Goal: Task Accomplishment & Management: Complete application form

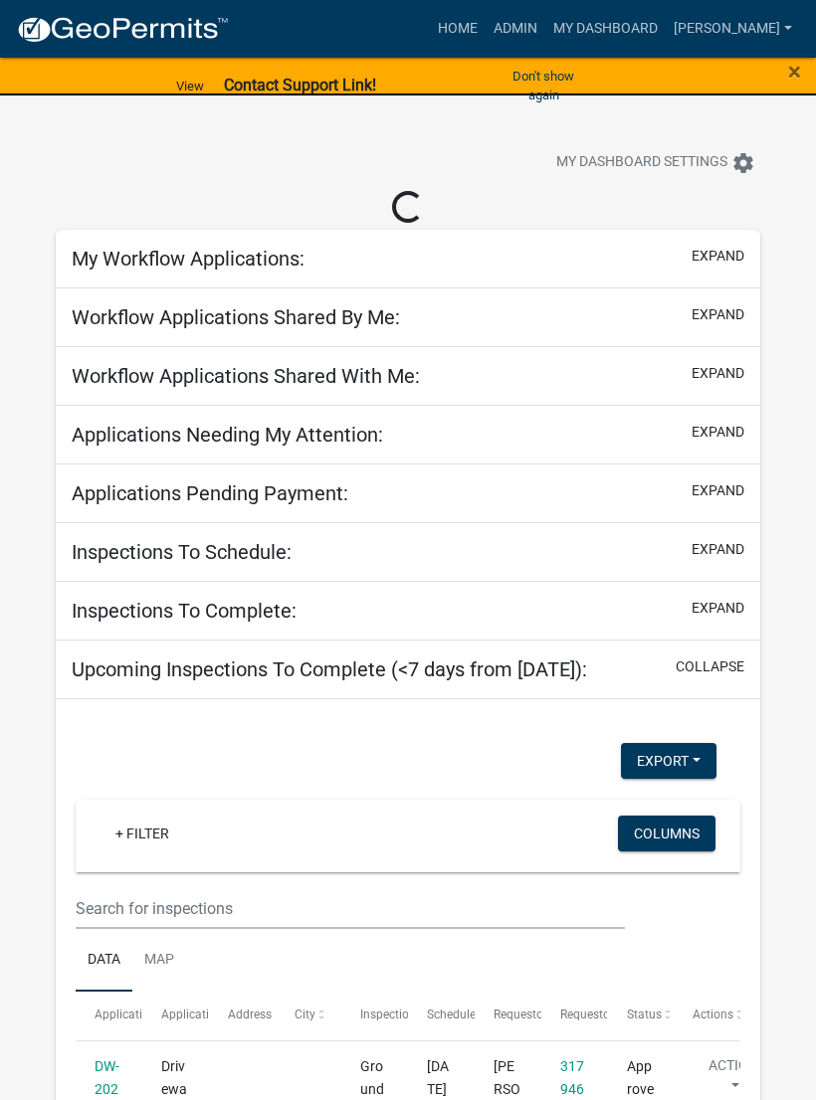
select select "3: 100"
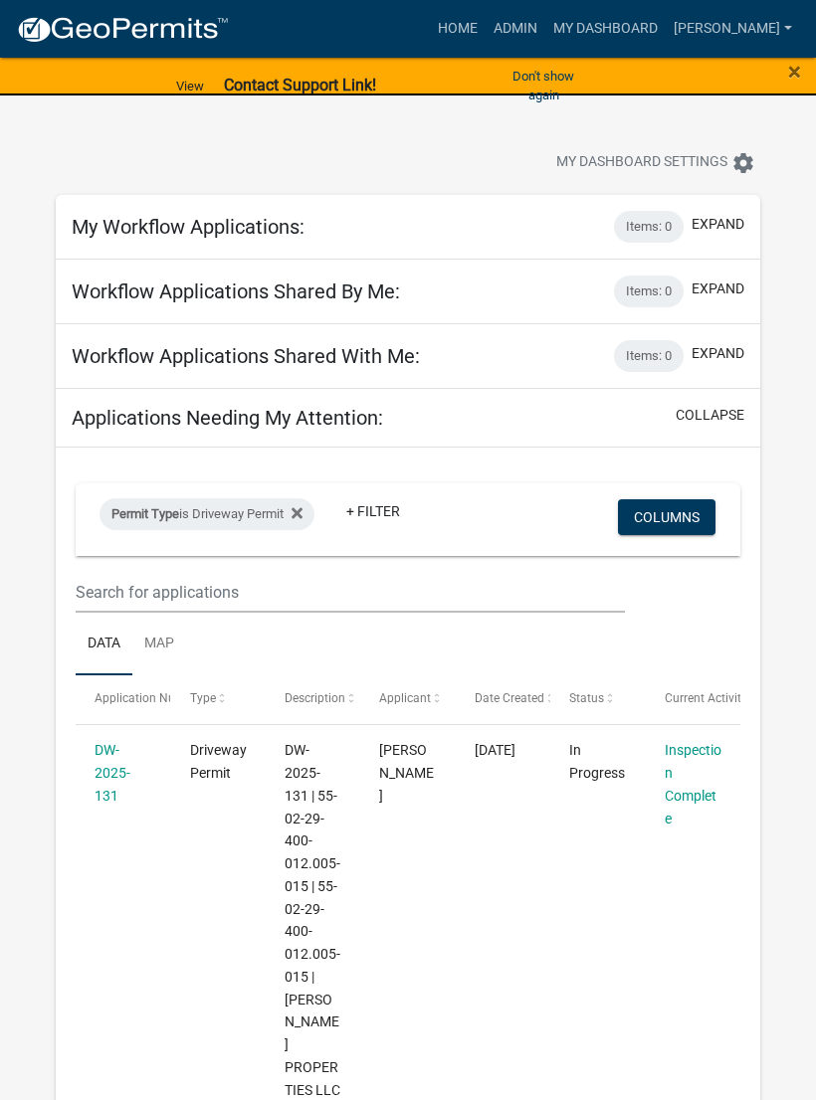
click at [113, 765] on link "DW-2025-131" at bounding box center [113, 773] width 36 height 62
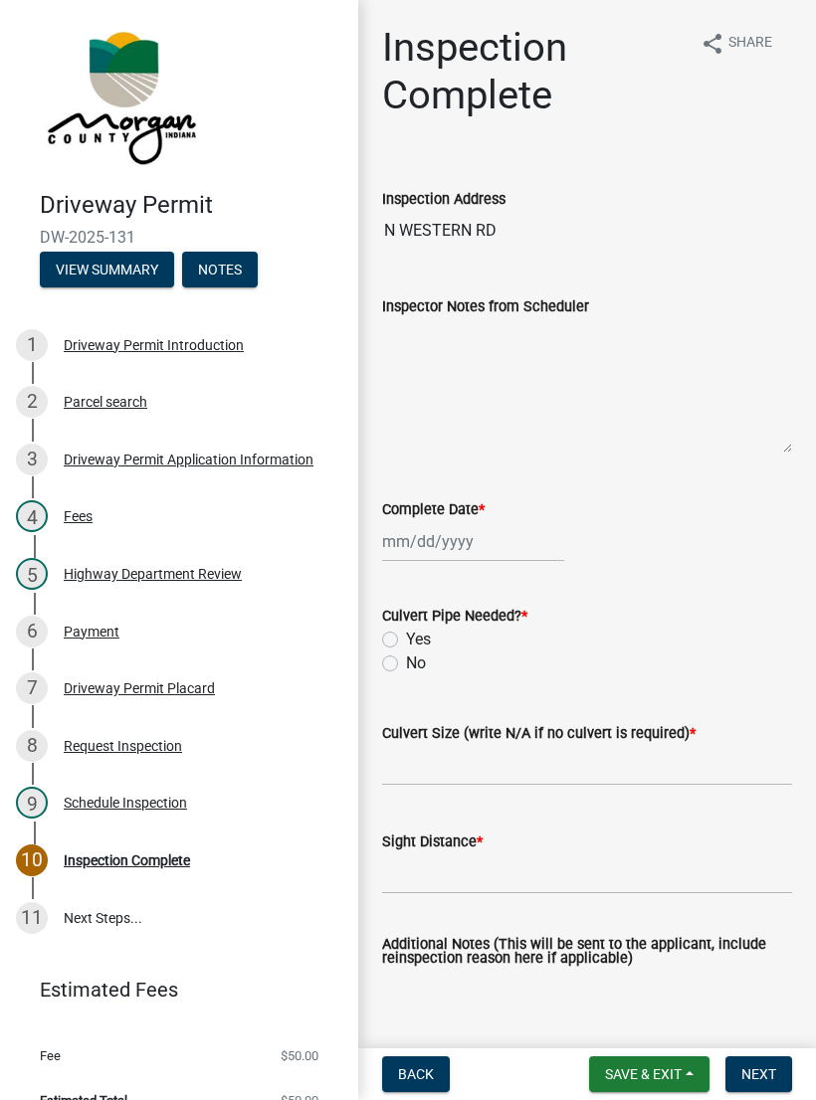
click at [129, 271] on button "View Summary" at bounding box center [107, 270] width 134 height 36
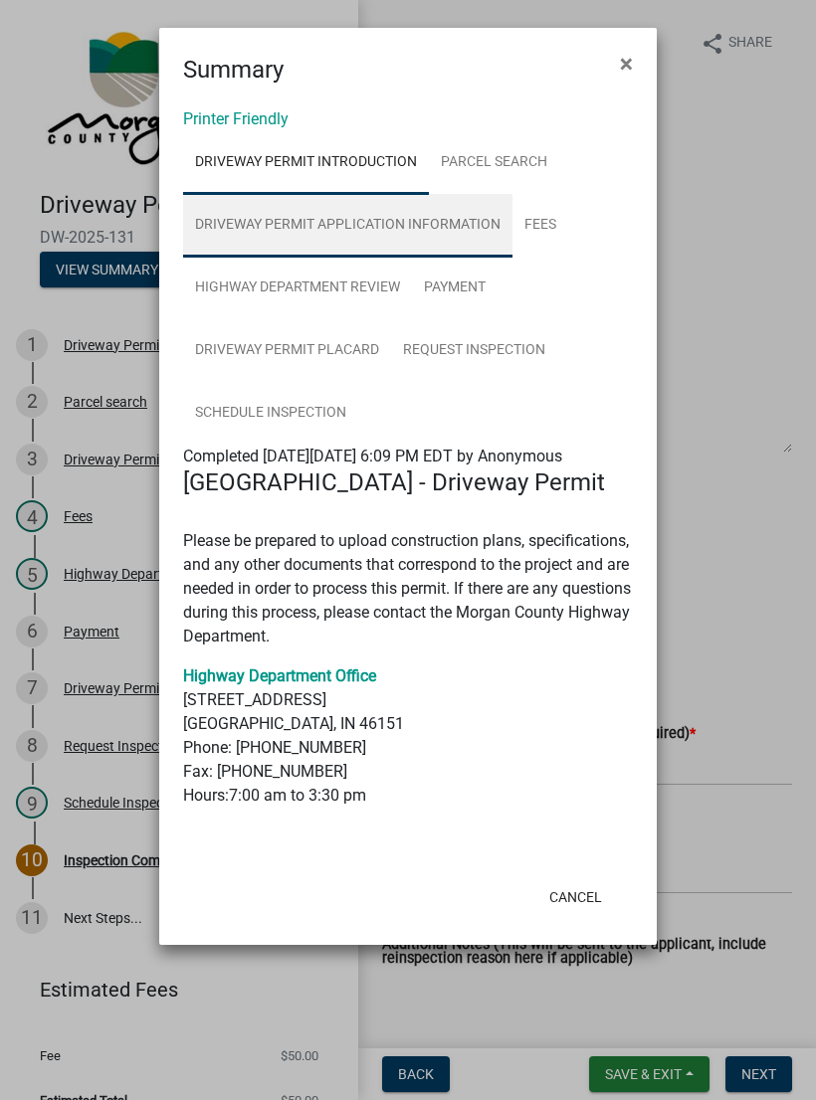
click at [453, 237] on link "Driveway Permit Application Information" at bounding box center [347, 226] width 329 height 64
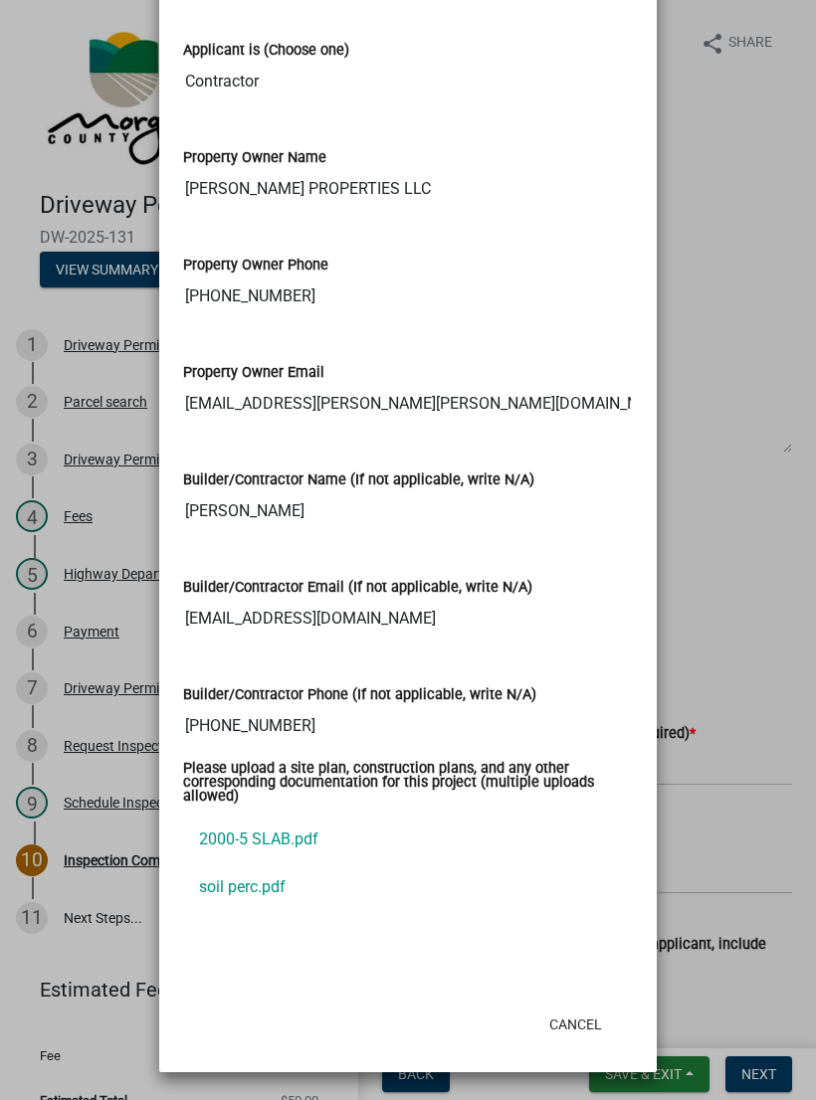
scroll to position [1929, 0]
click at [236, 837] on link "2000-5 SLAB.pdf" at bounding box center [408, 840] width 450 height 48
click at [226, 887] on link "soil perc.pdf" at bounding box center [408, 888] width 450 height 48
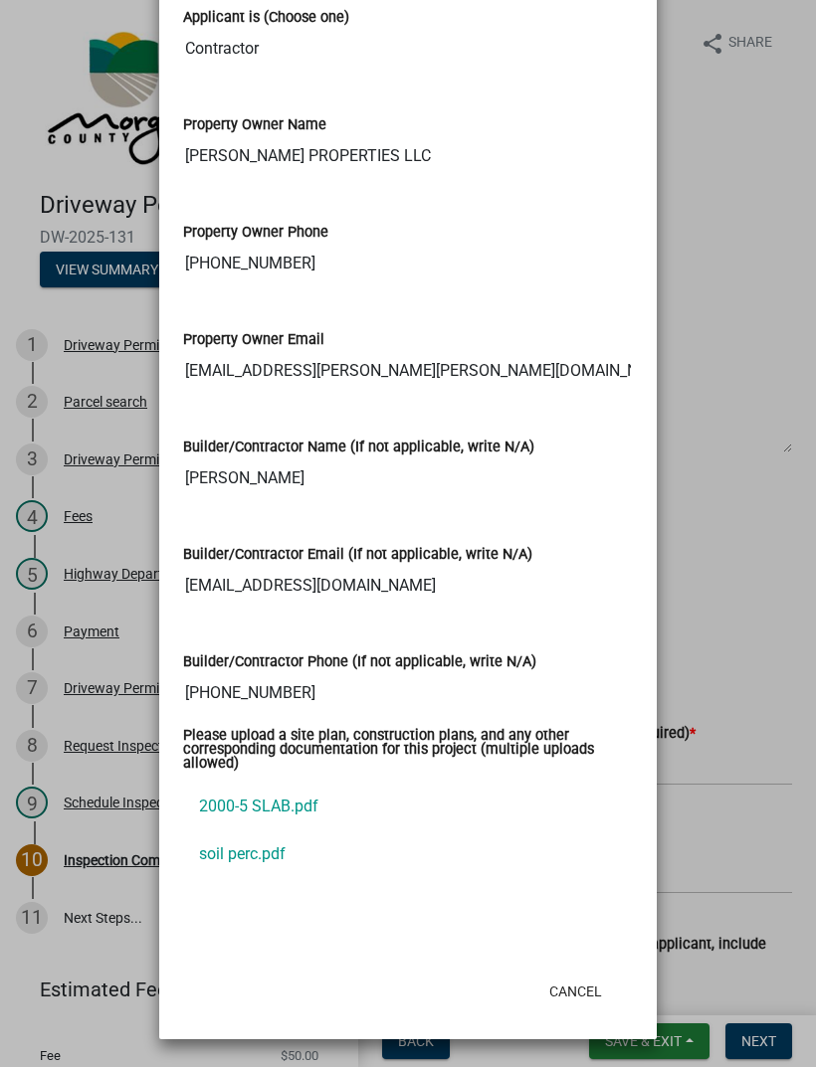
scroll to position [1898, 0]
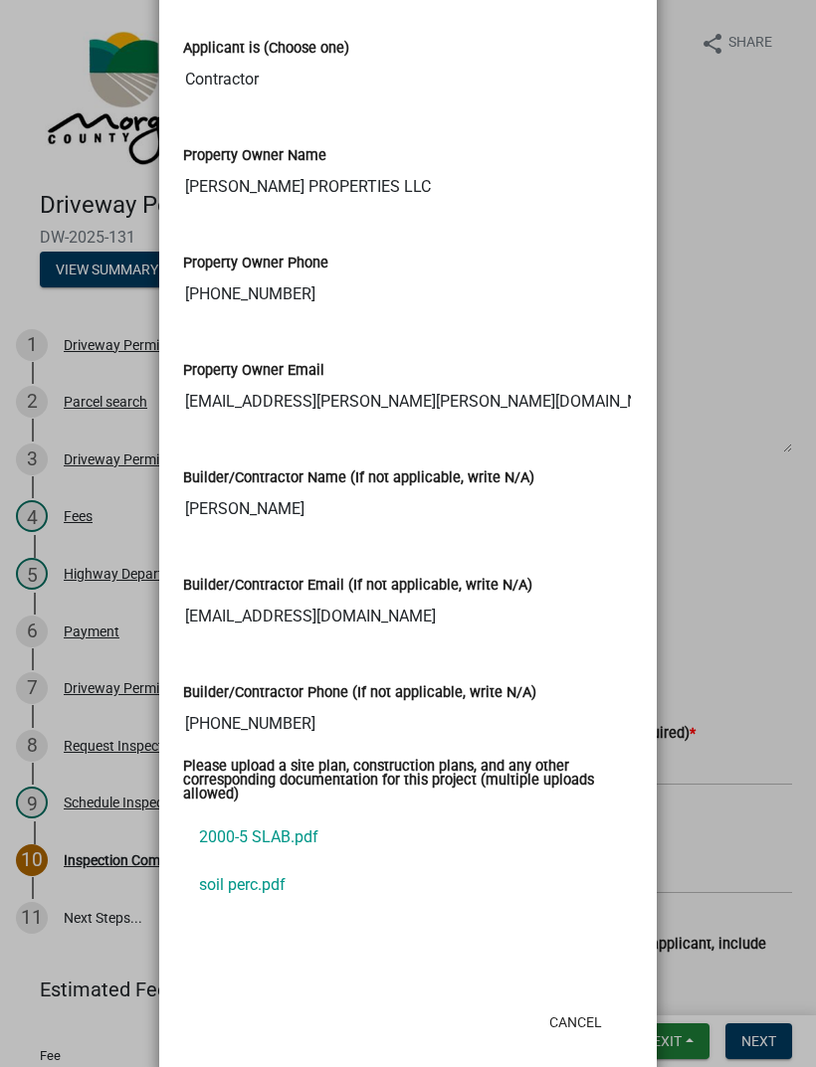
click at [259, 868] on link "soil perc.pdf" at bounding box center [408, 886] width 450 height 48
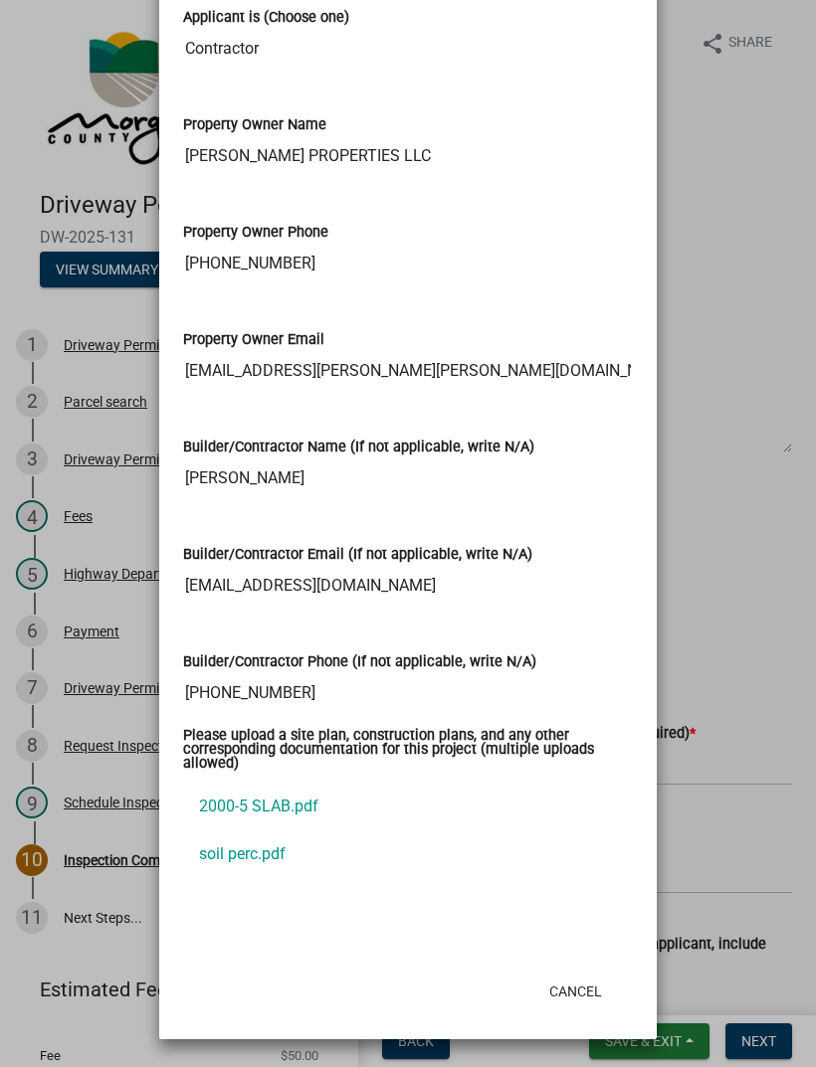
scroll to position [1962, 0]
click at [742, 566] on ngb-modal-window "Summary × Printer Friendly Driveway Permit Introduction Parcel search Driveway …" at bounding box center [408, 533] width 816 height 1067
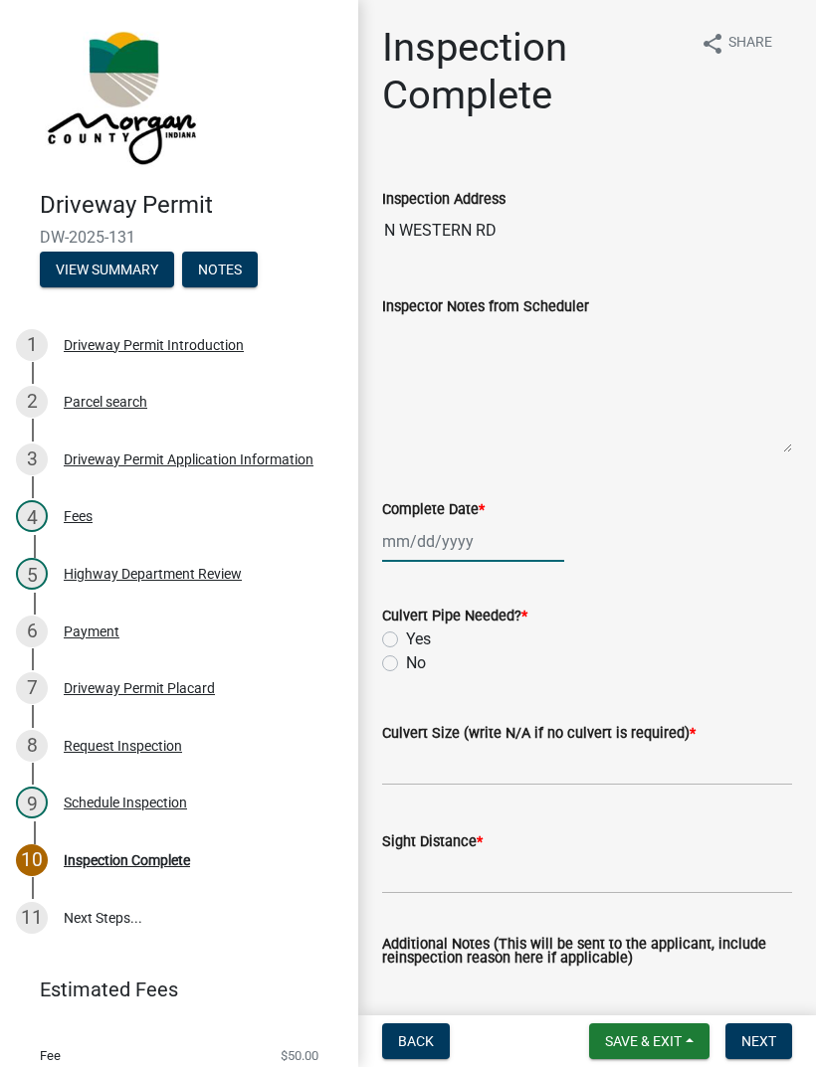
click at [463, 544] on div at bounding box center [473, 541] width 182 height 41
select select "9"
select select "2025"
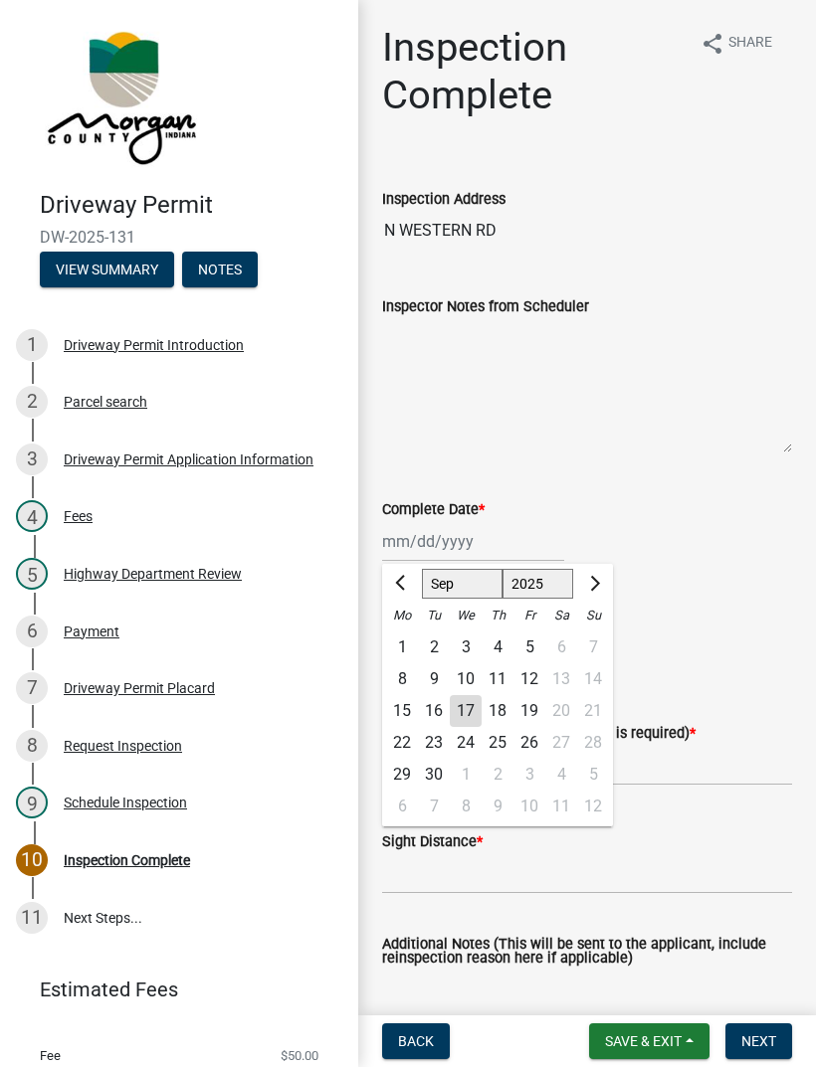
click at [476, 712] on div "17" at bounding box center [466, 711] width 32 height 32
type input "[DATE]"
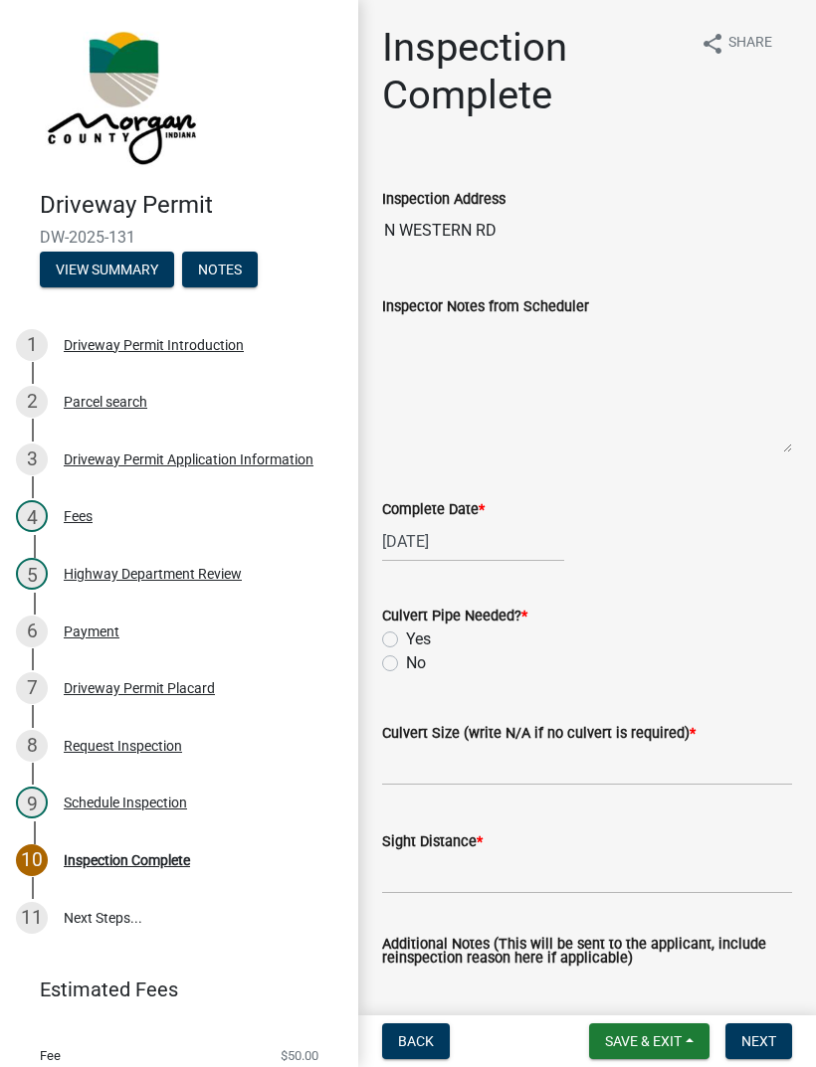
click at [406, 633] on label "Yes" at bounding box center [418, 640] width 25 height 24
click at [406, 633] on input "Yes" at bounding box center [412, 634] width 13 height 13
radio input "true"
click at [451, 761] on input "Culvert Size (write N/A if no culvert is required) *" at bounding box center [587, 765] width 410 height 41
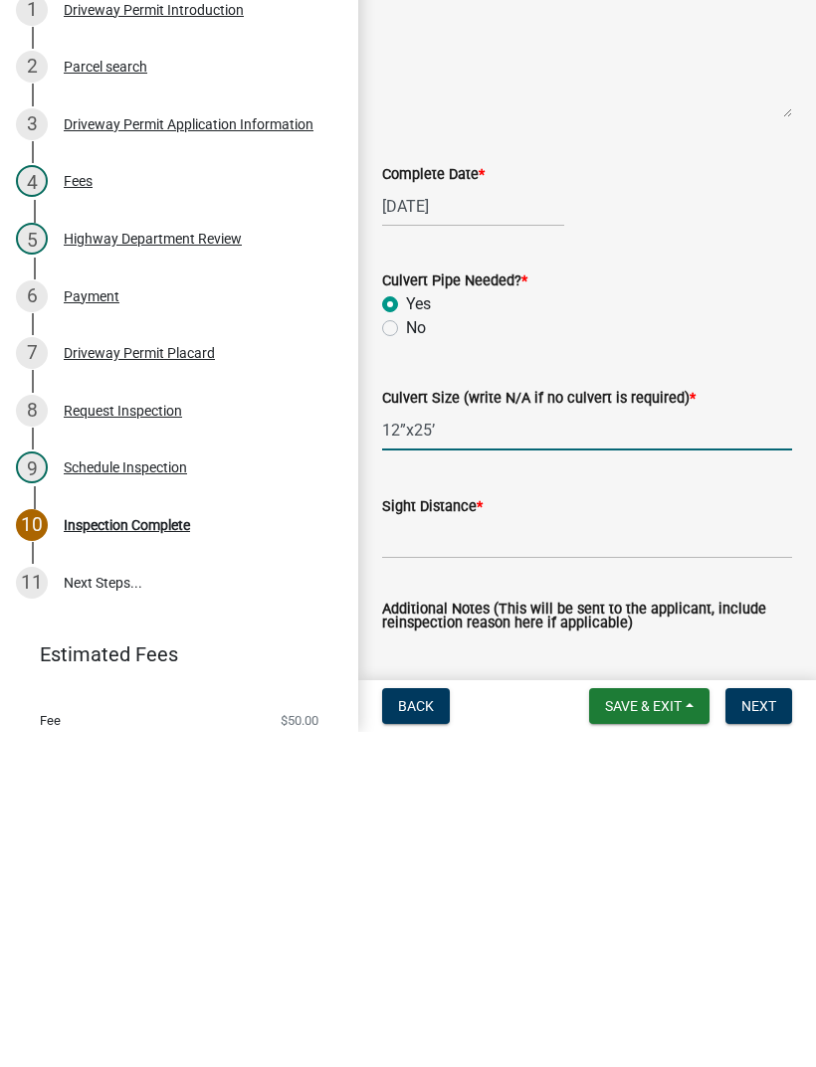
type input "12”x25’"
click at [629, 854] on input "Sight Distance *" at bounding box center [587, 874] width 410 height 41
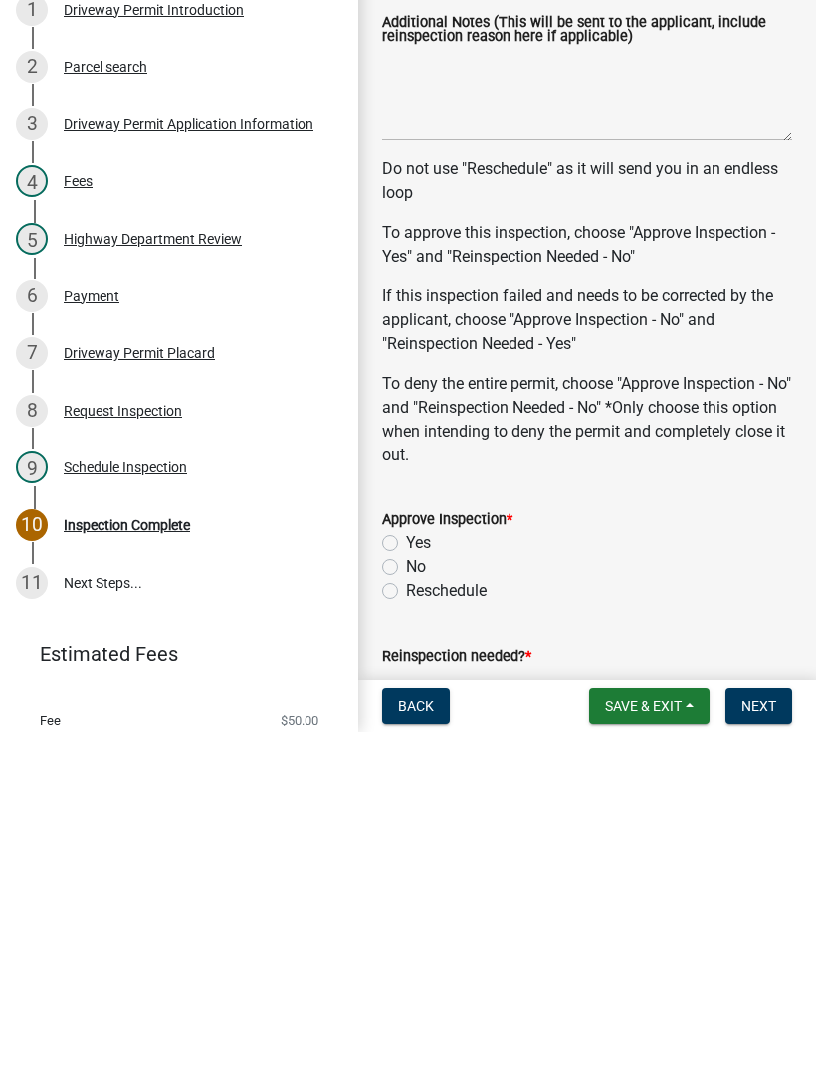
scroll to position [623, 0]
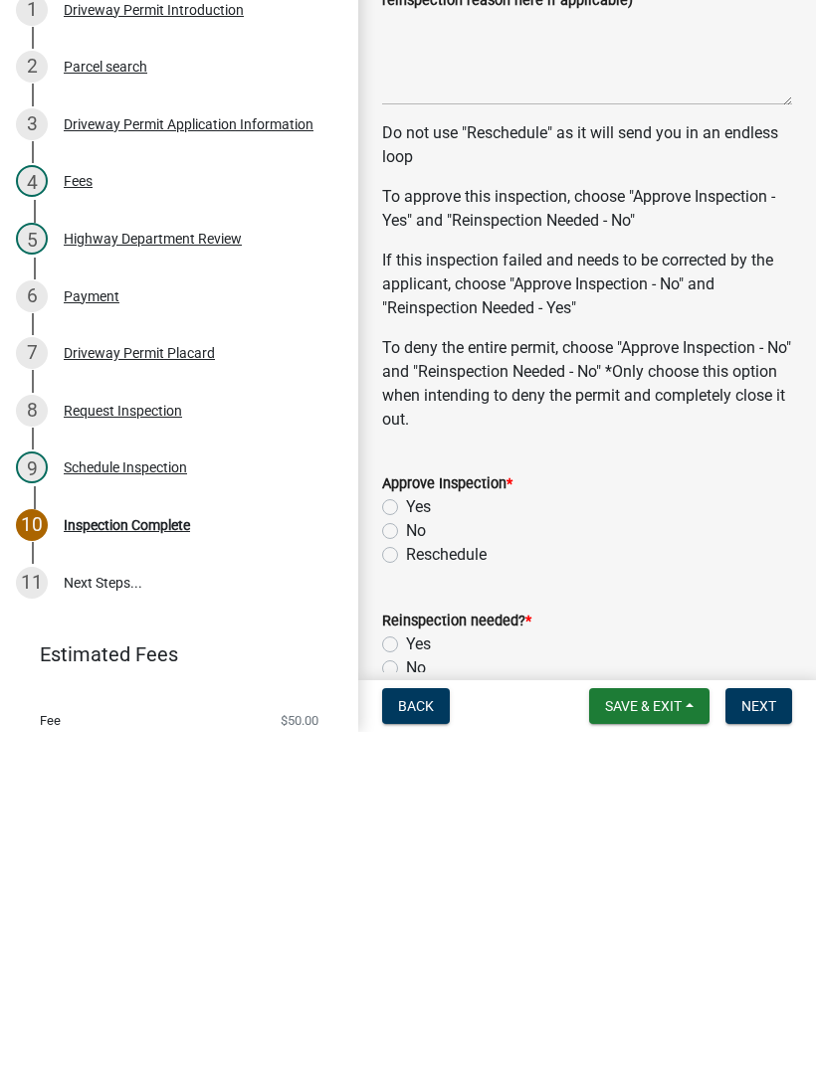
type input "Good"
click at [406, 831] on label "Yes" at bounding box center [418, 843] width 25 height 24
click at [406, 831] on input "Yes" at bounding box center [412, 837] width 13 height 13
radio input "true"
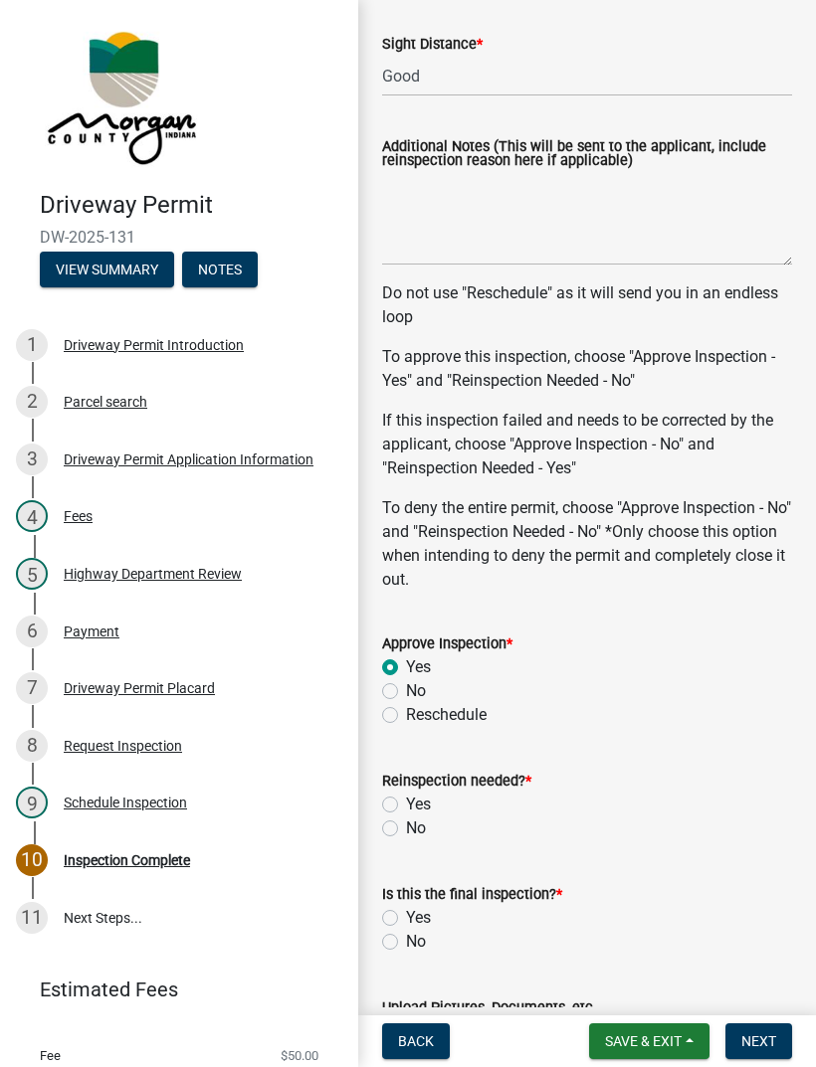
scroll to position [799, 0]
click at [406, 833] on label "No" at bounding box center [416, 828] width 20 height 24
click at [406, 829] on input "No" at bounding box center [412, 822] width 13 height 13
radio input "true"
click at [406, 911] on label "Yes" at bounding box center [418, 917] width 25 height 24
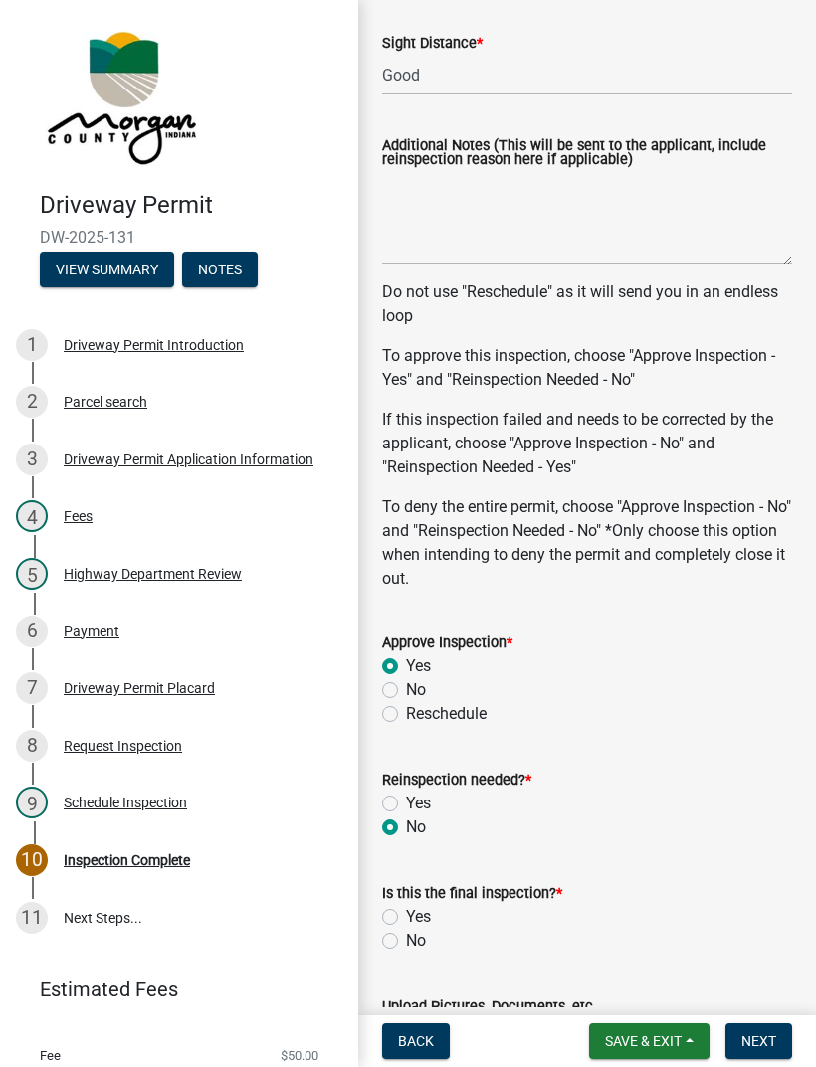
click at [406, 911] on input "Yes" at bounding box center [412, 911] width 13 height 13
radio input "true"
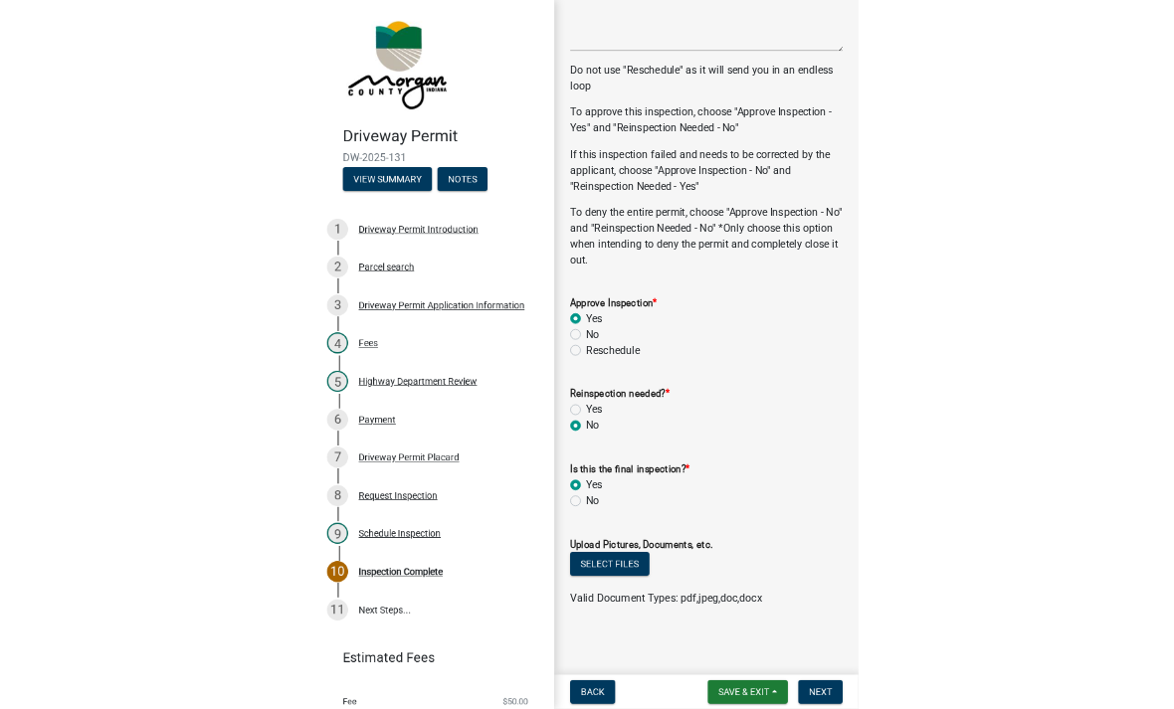
scroll to position [987, 0]
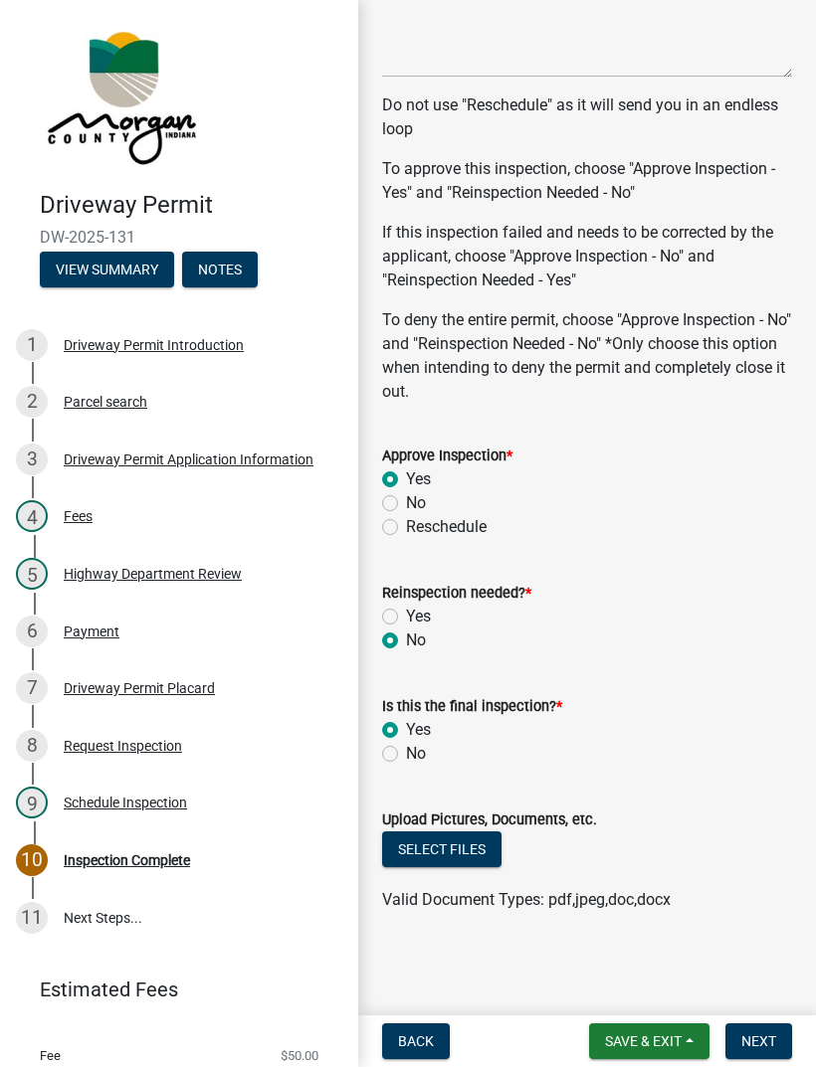
click at [451, 857] on button "Select files" at bounding box center [441, 850] width 119 height 36
click at [467, 854] on button "Select files" at bounding box center [441, 850] width 119 height 36
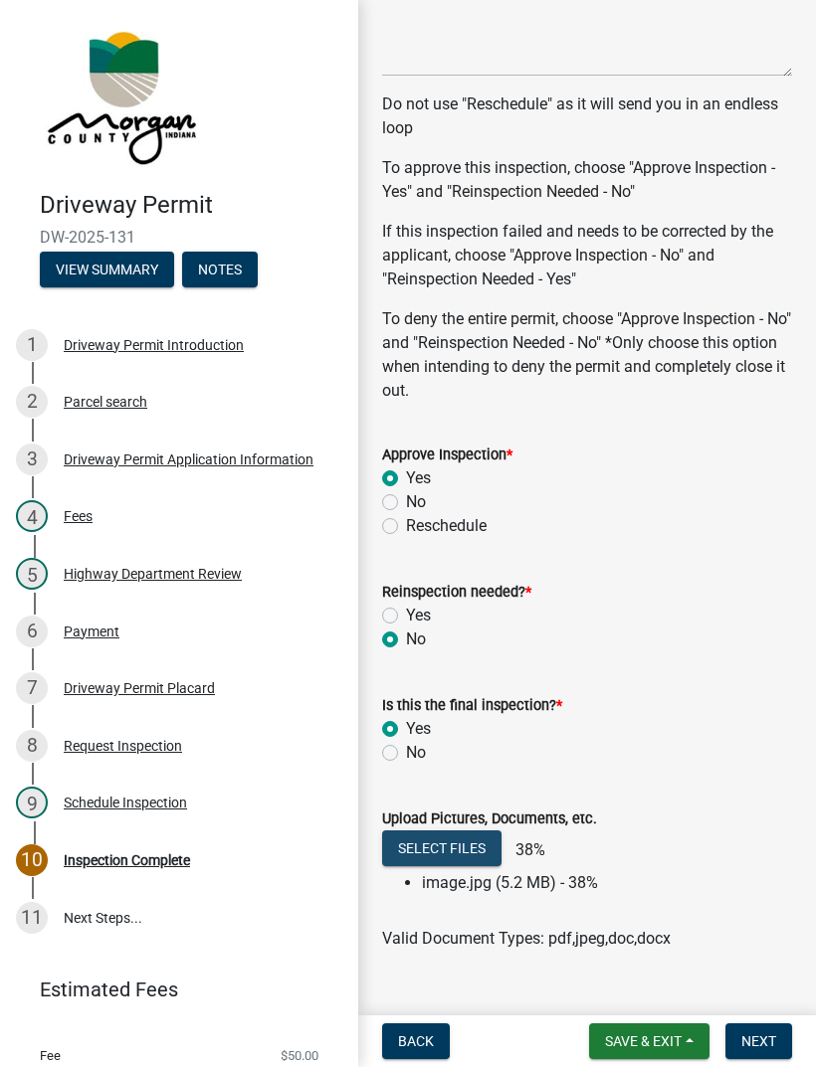
click at [458, 856] on button "Select files" at bounding box center [441, 849] width 119 height 36
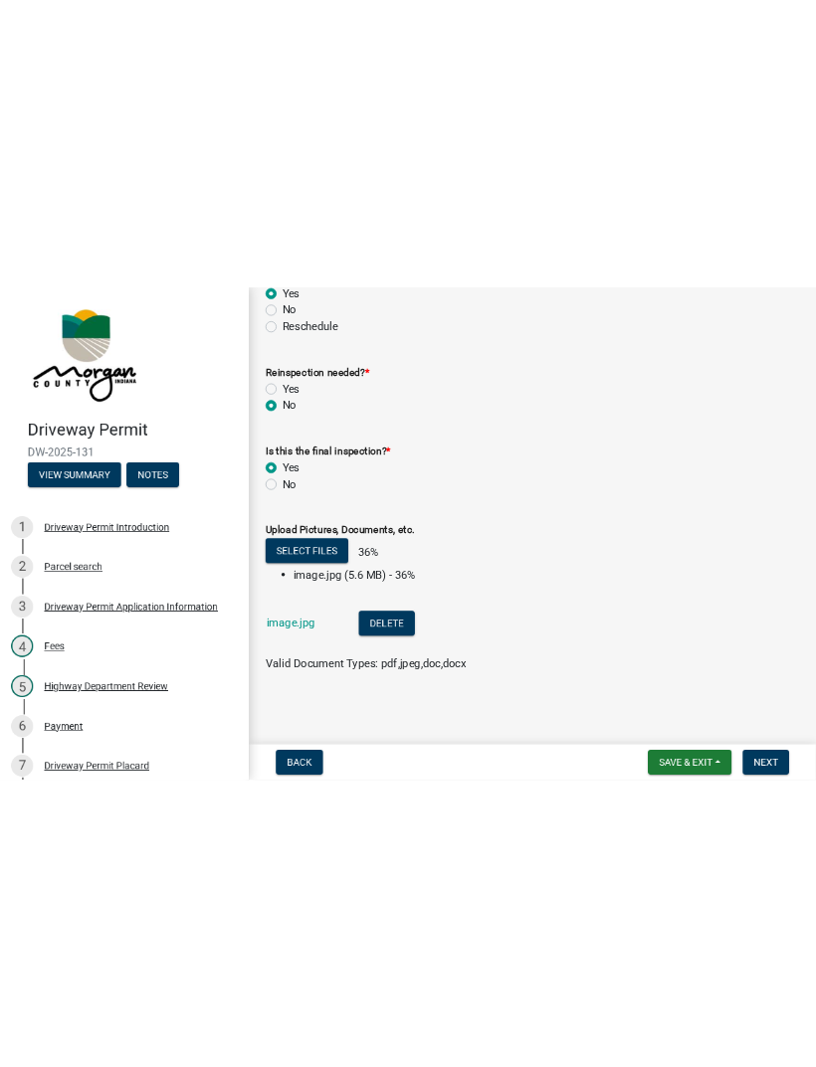
scroll to position [1281, 0]
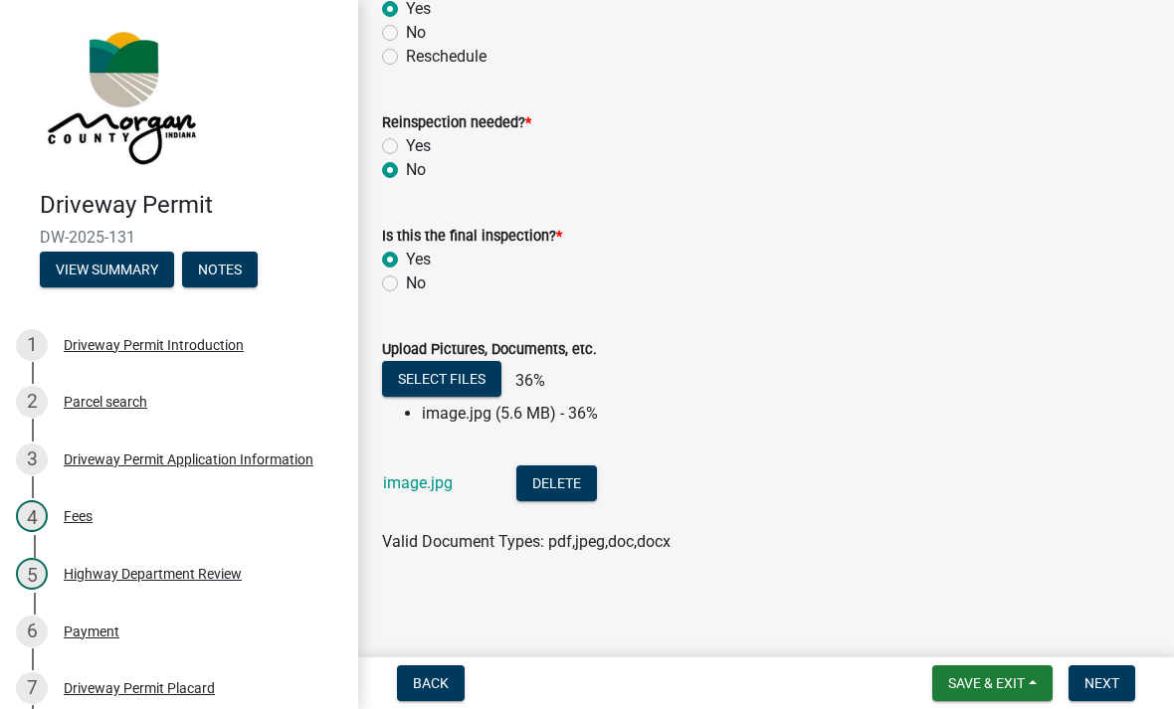
click at [459, 381] on button "Select files" at bounding box center [441, 379] width 119 height 36
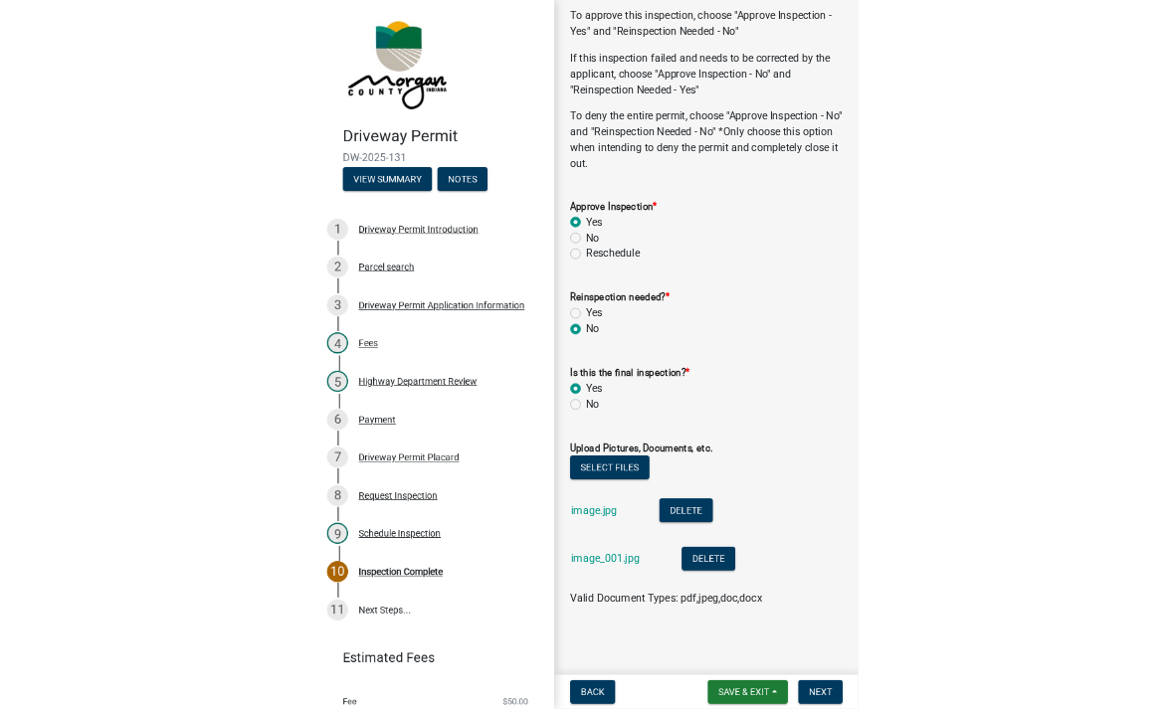
scroll to position [1132, 0]
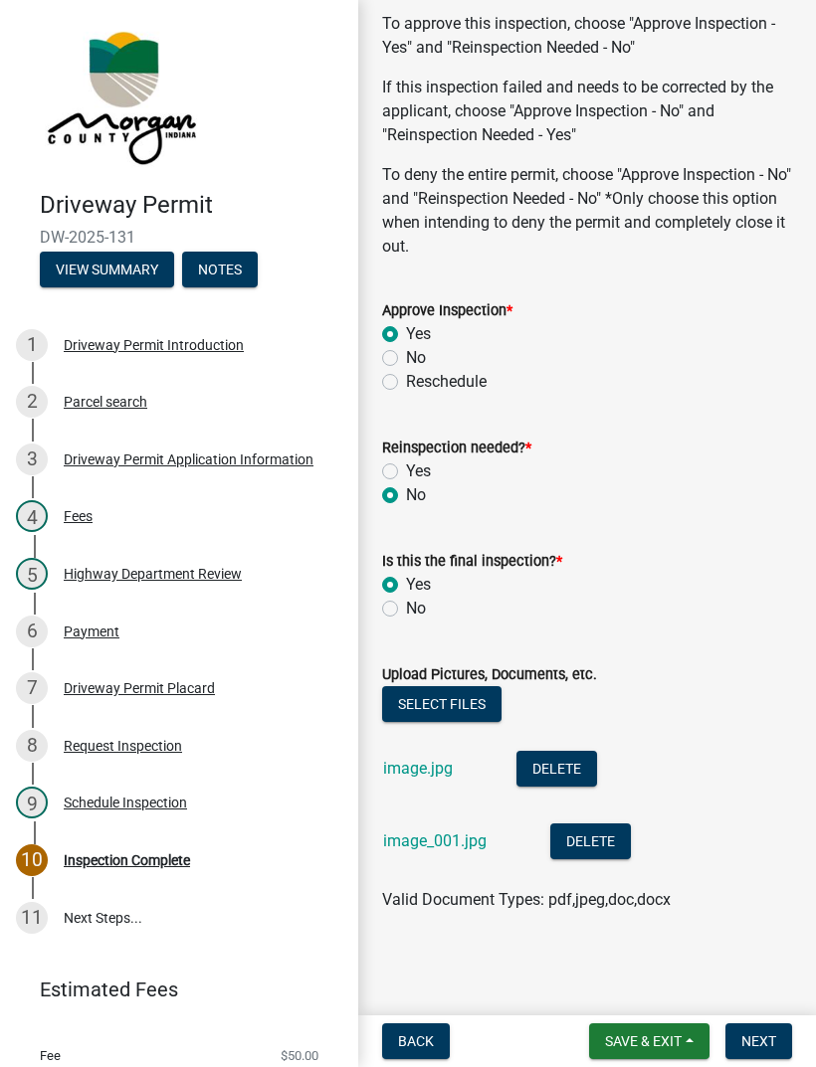
click at [421, 770] on link "image.jpg" at bounding box center [418, 768] width 70 height 19
click at [431, 842] on link "image_001.jpg" at bounding box center [434, 841] width 103 height 19
click at [447, 713] on button "Select files" at bounding box center [441, 704] width 119 height 36
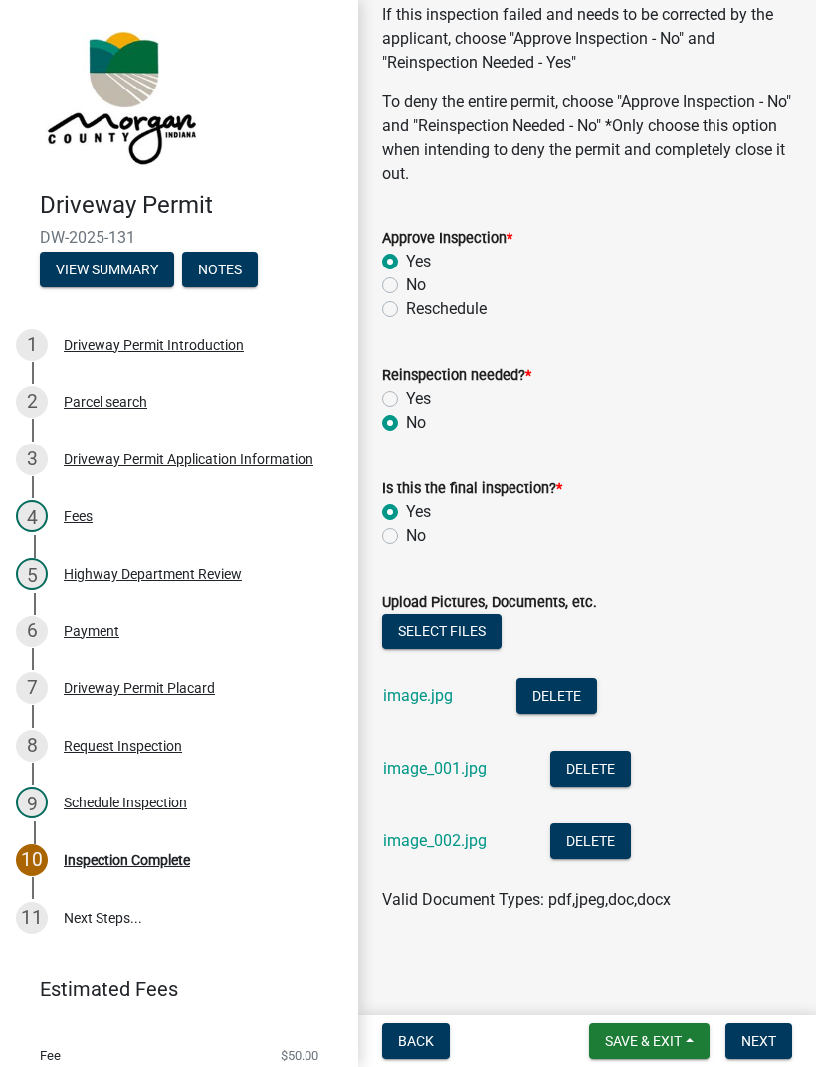
scroll to position [1205, 0]
click at [764, 1034] on span "Next" at bounding box center [758, 1042] width 35 height 16
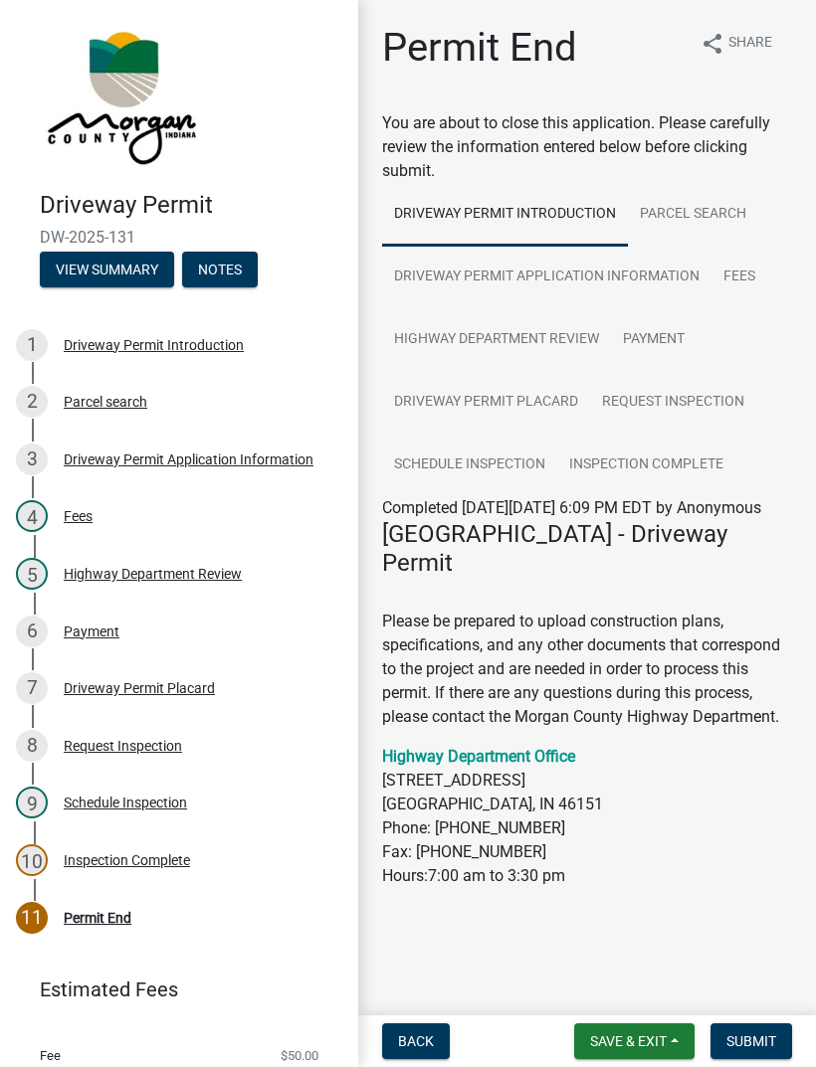
scroll to position [20, 0]
click at [766, 1040] on span "Submit" at bounding box center [751, 1042] width 50 height 16
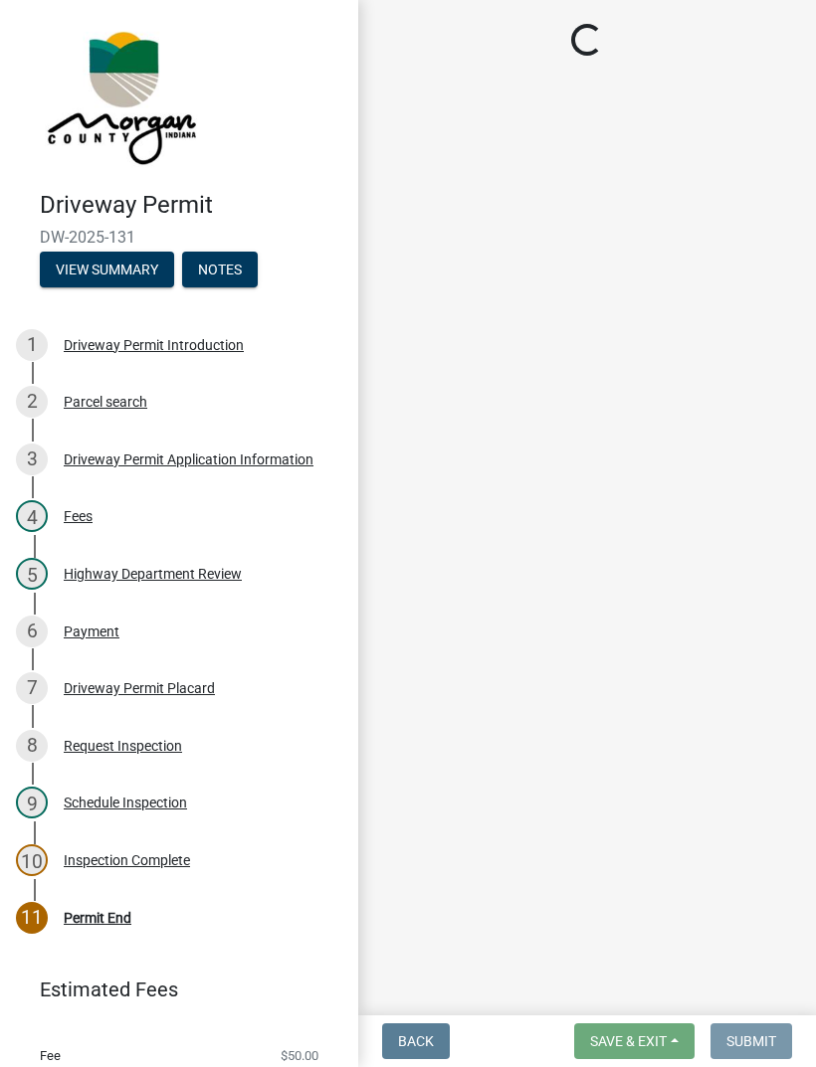
scroll to position [0, 0]
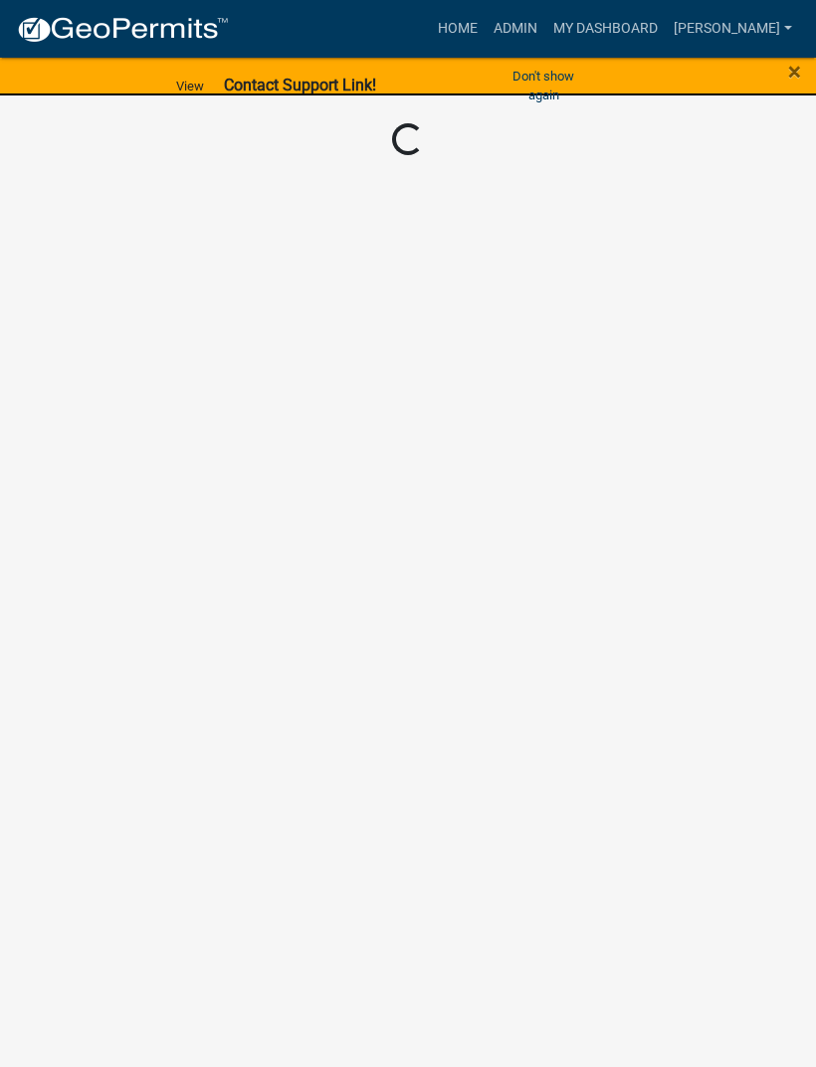
click at [720, 676] on body "Internet Explorer does NOT work with GeoPermits. Get a new browser for more sec…" at bounding box center [408, 533] width 816 height 1067
click at [735, 708] on body "Internet Explorer does NOT work with GeoPermits. Get a new browser for more sec…" at bounding box center [408, 533] width 816 height 1067
click at [680, 712] on body "Internet Explorer does NOT work with GeoPermits. Get a new browser for more sec…" at bounding box center [408, 533] width 816 height 1067
click at [789, 78] on span "×" at bounding box center [794, 72] width 13 height 28
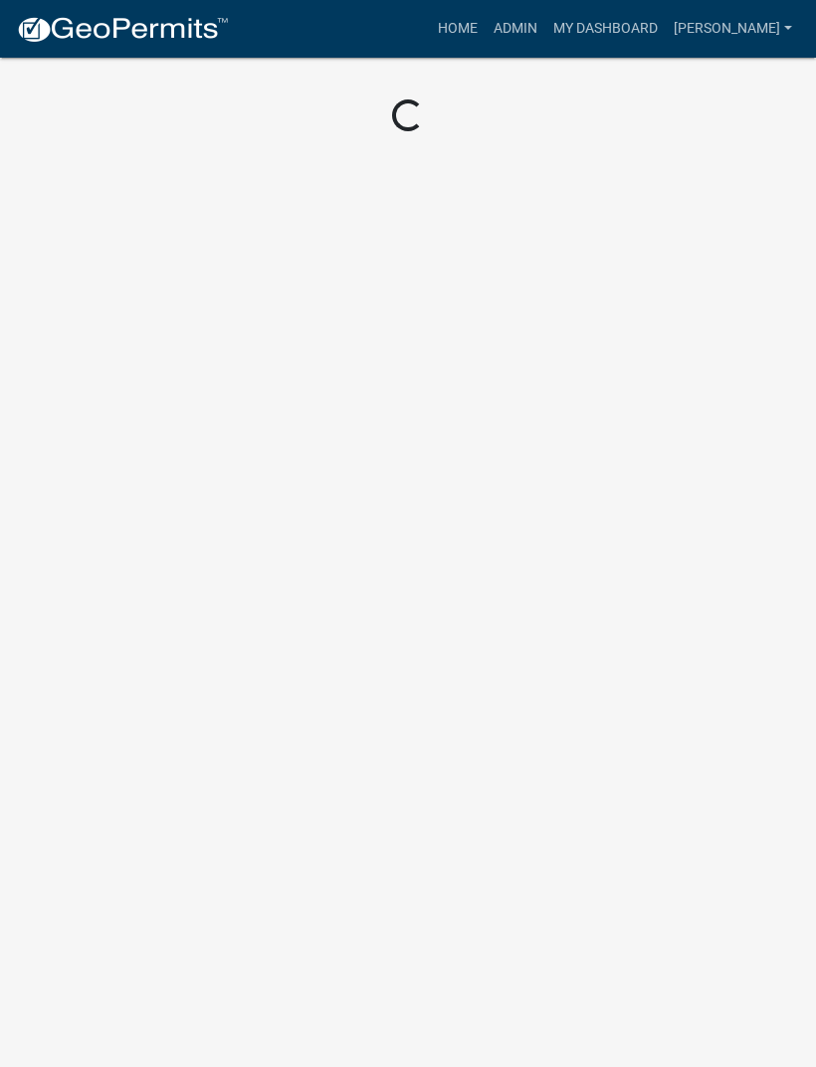
click at [652, 19] on link "My Dashboard" at bounding box center [605, 29] width 120 height 38
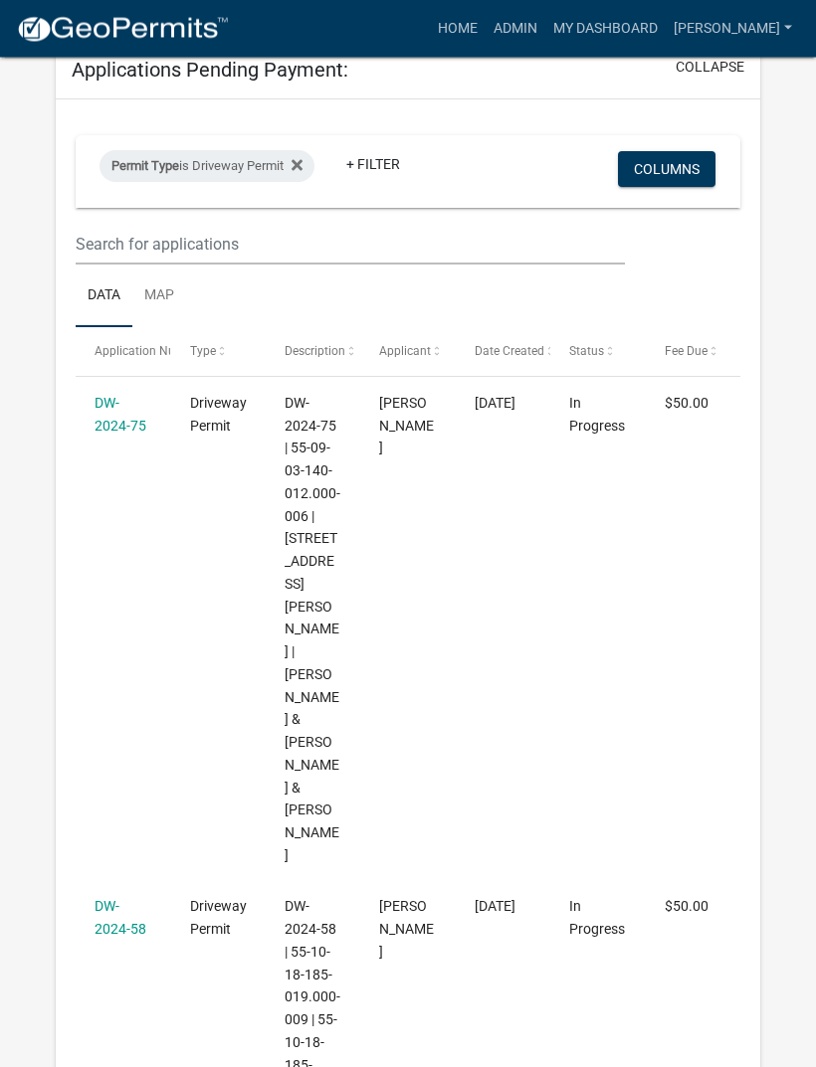
select select "3: 100"
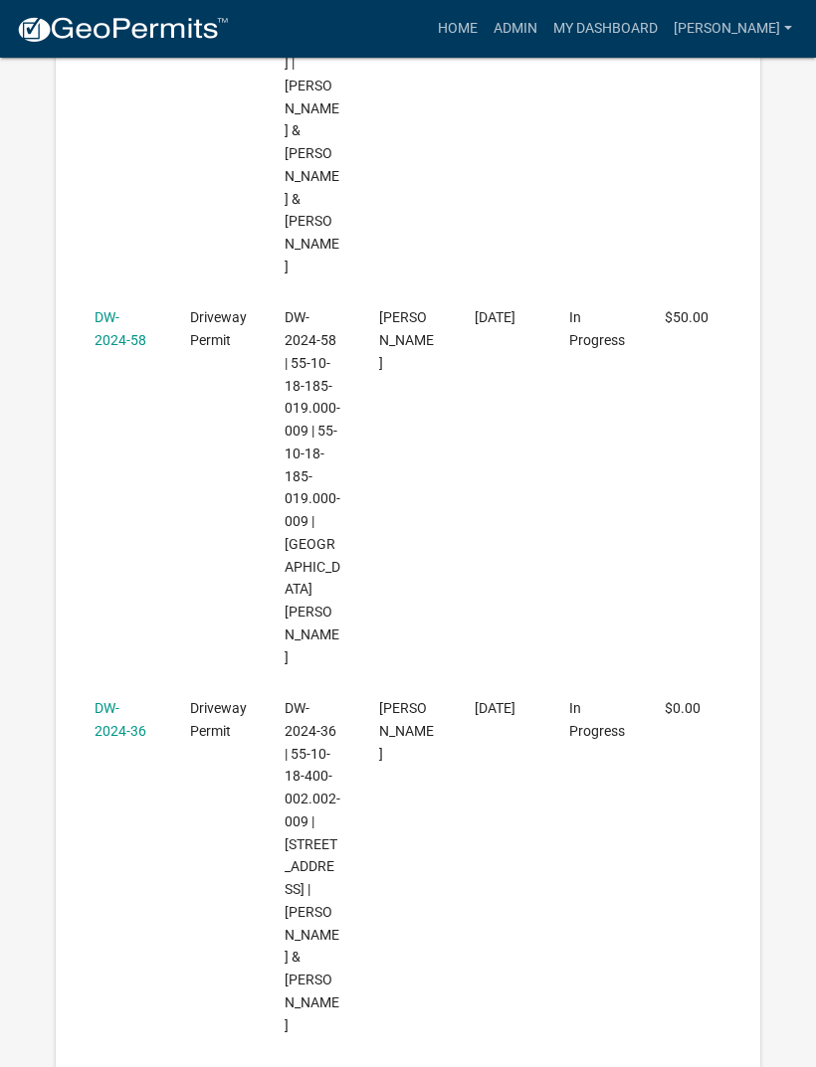
scroll to position [963, 0]
click at [118, 701] on link "DW-2024-36" at bounding box center [121, 720] width 52 height 39
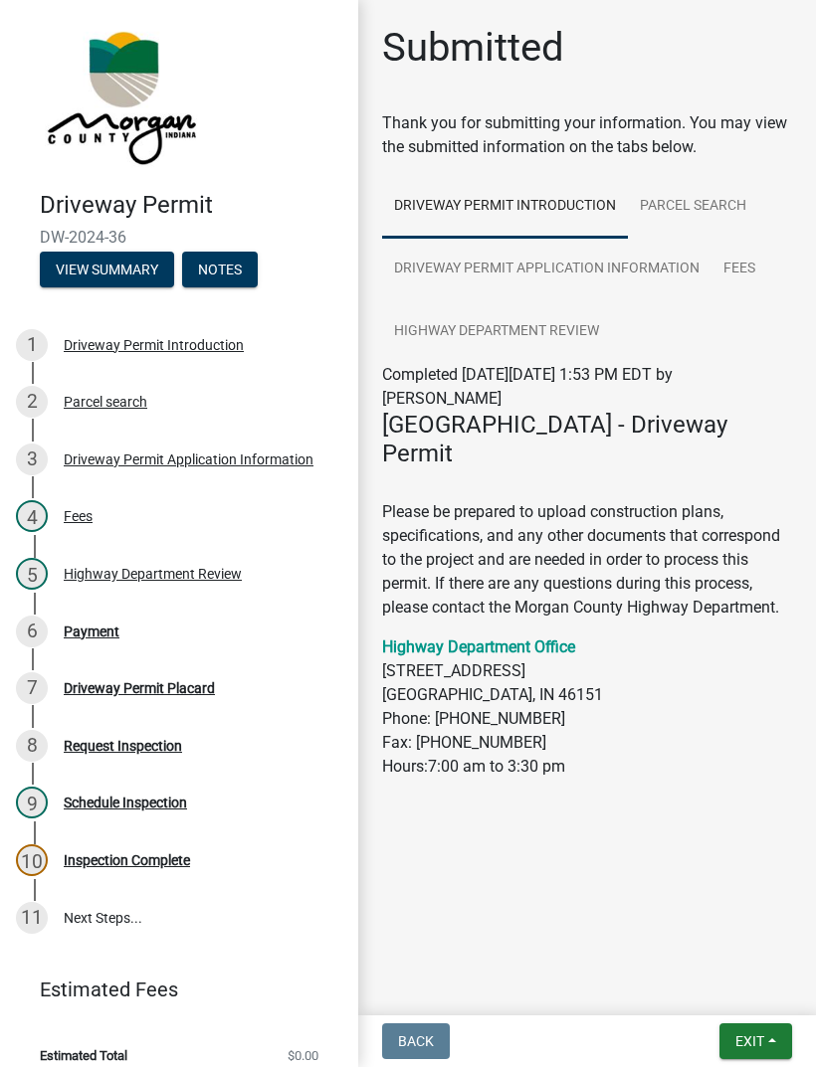
scroll to position [58, 0]
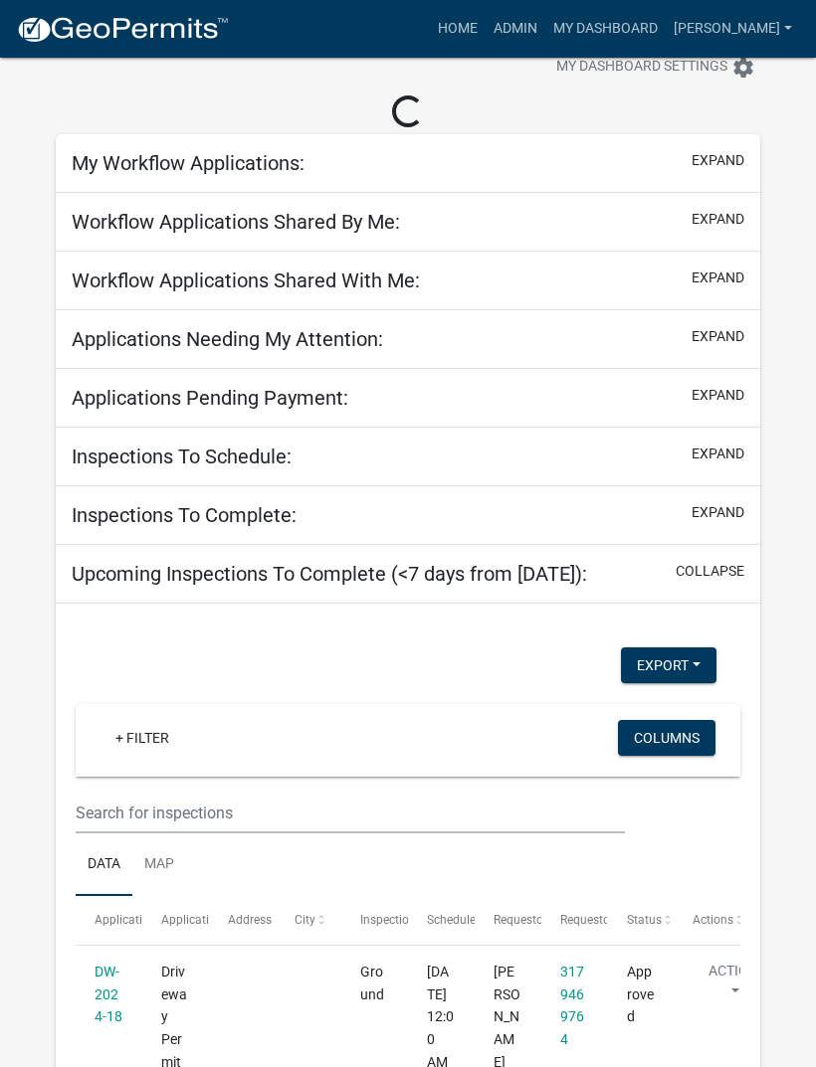
select select "3: 100"
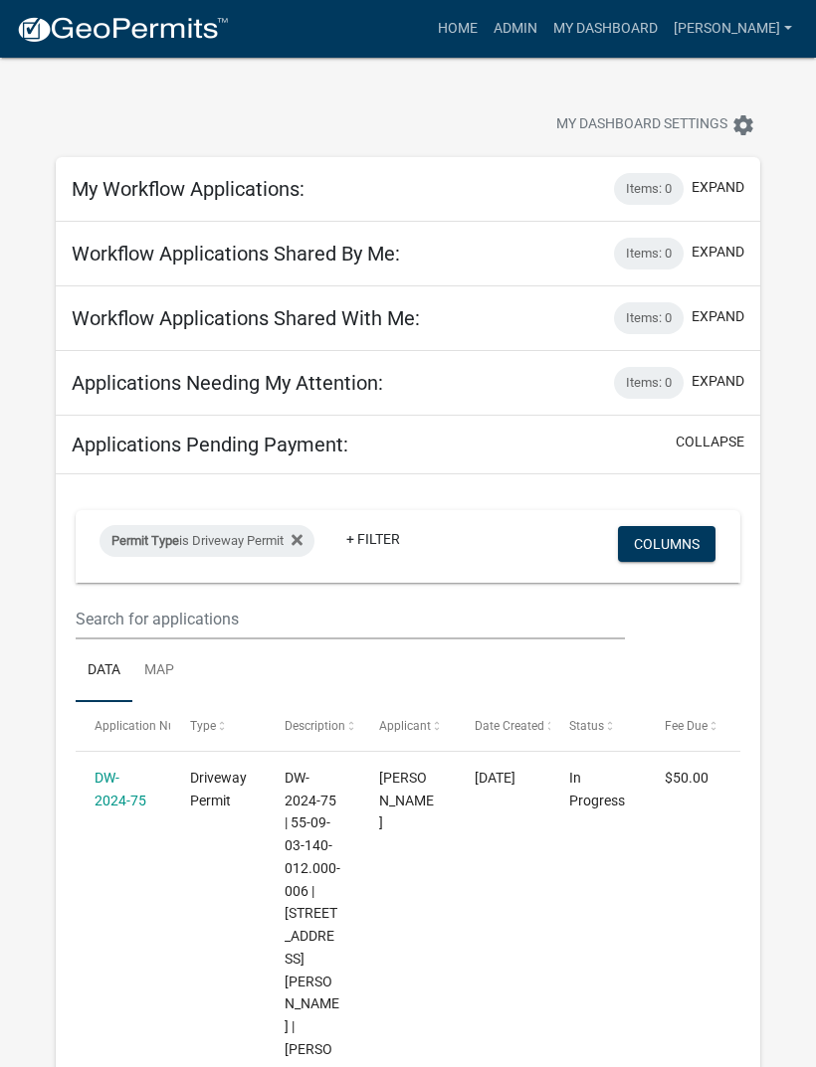
click at [742, 27] on link "[PERSON_NAME]" at bounding box center [733, 29] width 134 height 38
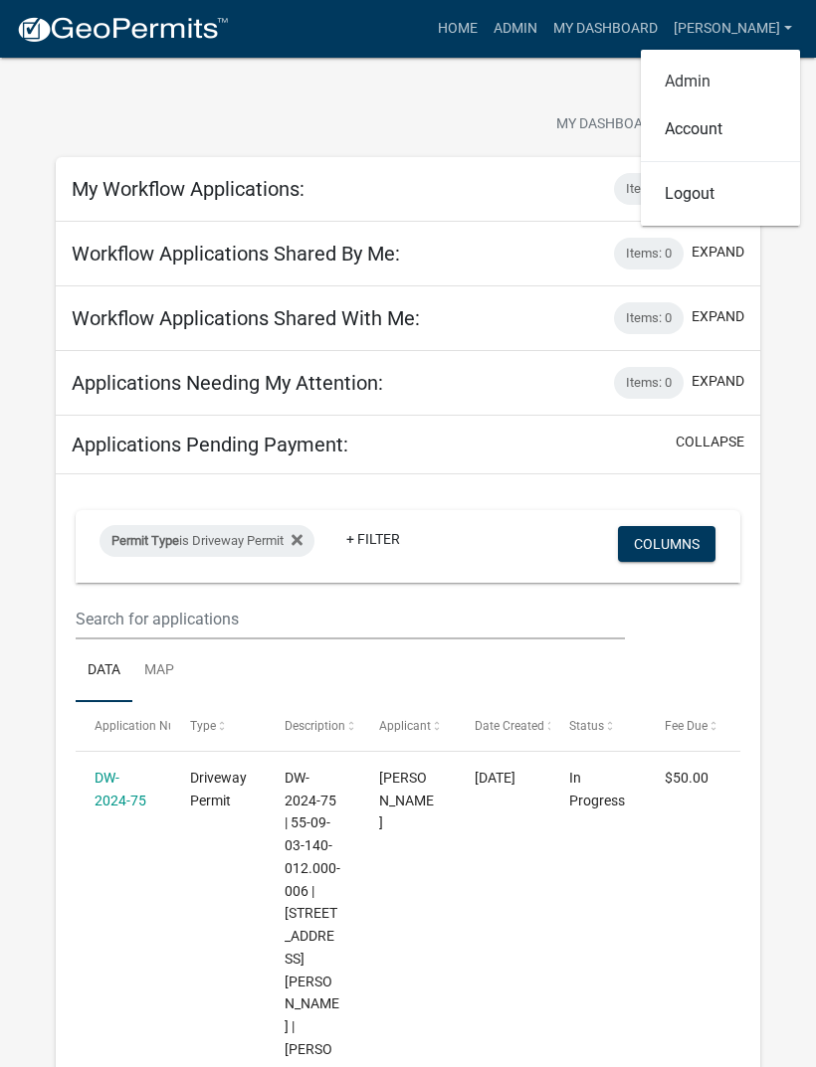
click at [699, 79] on link "Admin" at bounding box center [720, 82] width 159 height 48
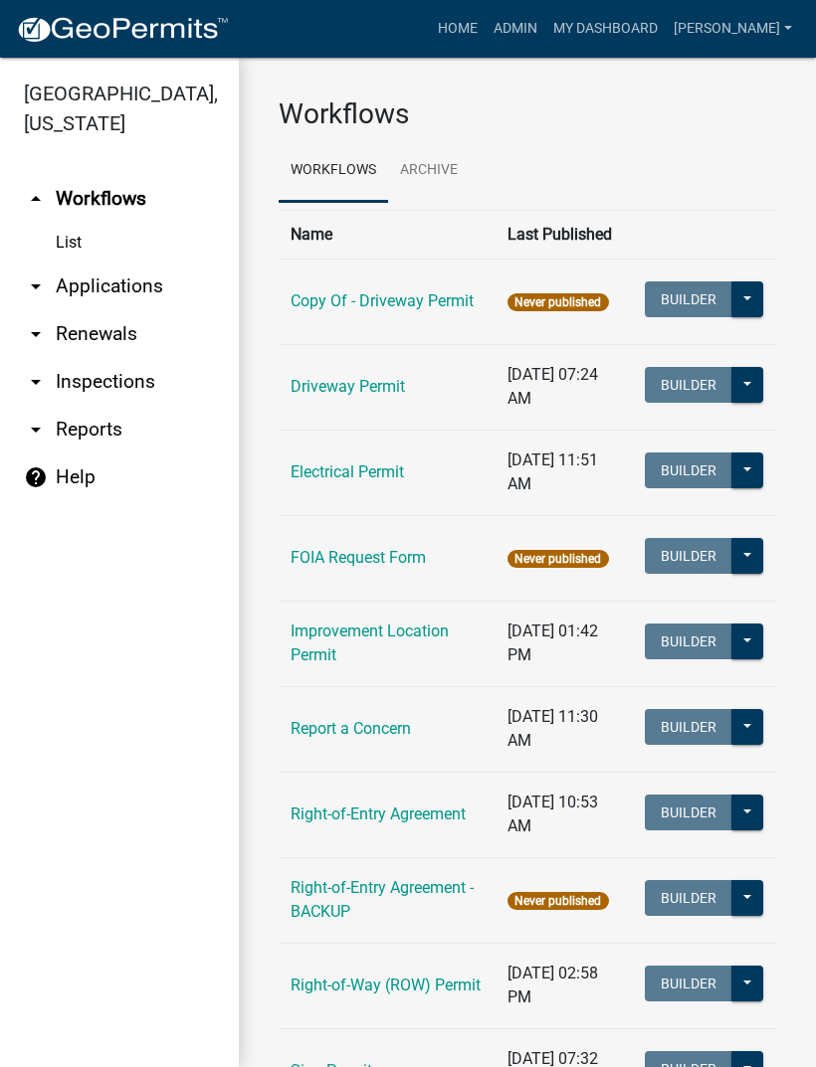
click at [402, 294] on link "Copy Of - Driveway Permit" at bounding box center [381, 300] width 183 height 19
click at [740, 300] on button at bounding box center [747, 300] width 32 height 36
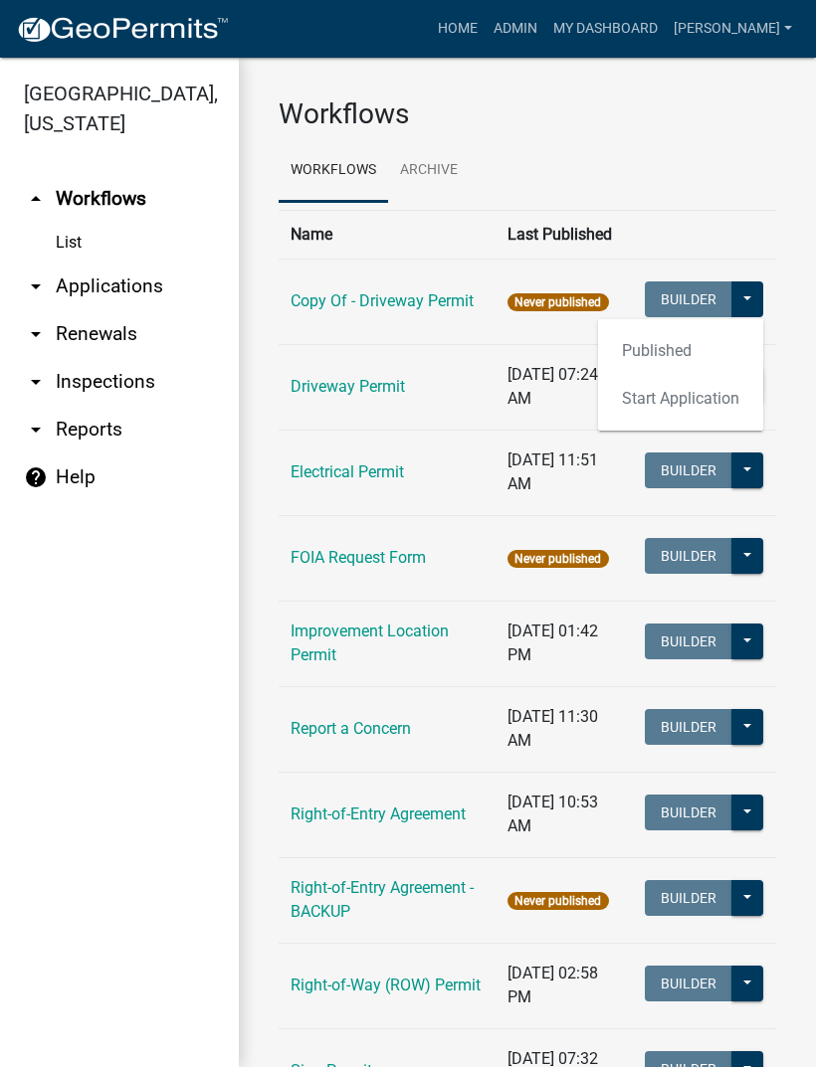
click at [792, 361] on div "Workflows Workflows Archive Name Last Published Copy Of - Driveway Permit Never…" at bounding box center [527, 657] width 577 height 1198
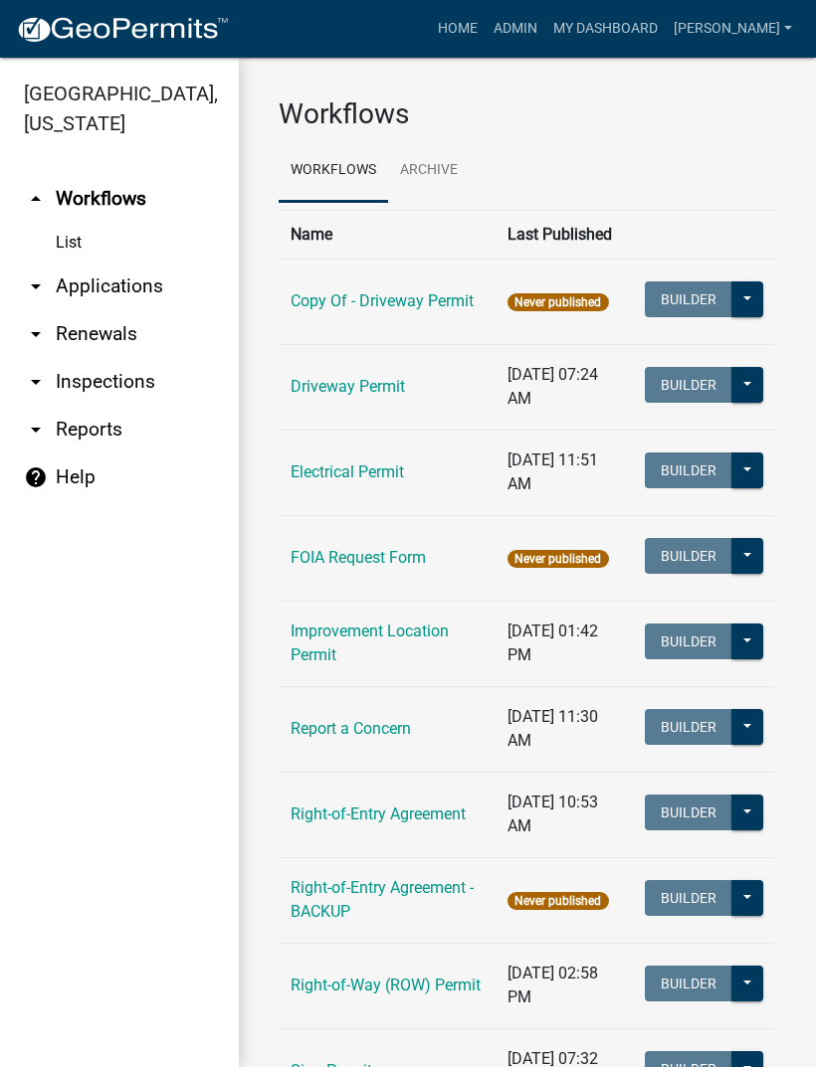
click at [783, 359] on div "Workflows Workflows Archive Name Last Published Copy Of - Driveway Permit Never…" at bounding box center [527, 657] width 577 height 1198
click at [742, 380] on button at bounding box center [747, 385] width 32 height 36
click at [792, 350] on div "Workflows Workflows Archive Name Last Published Copy Of - Driveway Permit Never…" at bounding box center [527, 657] width 577 height 1198
click at [328, 390] on link "Driveway Permit" at bounding box center [347, 386] width 114 height 19
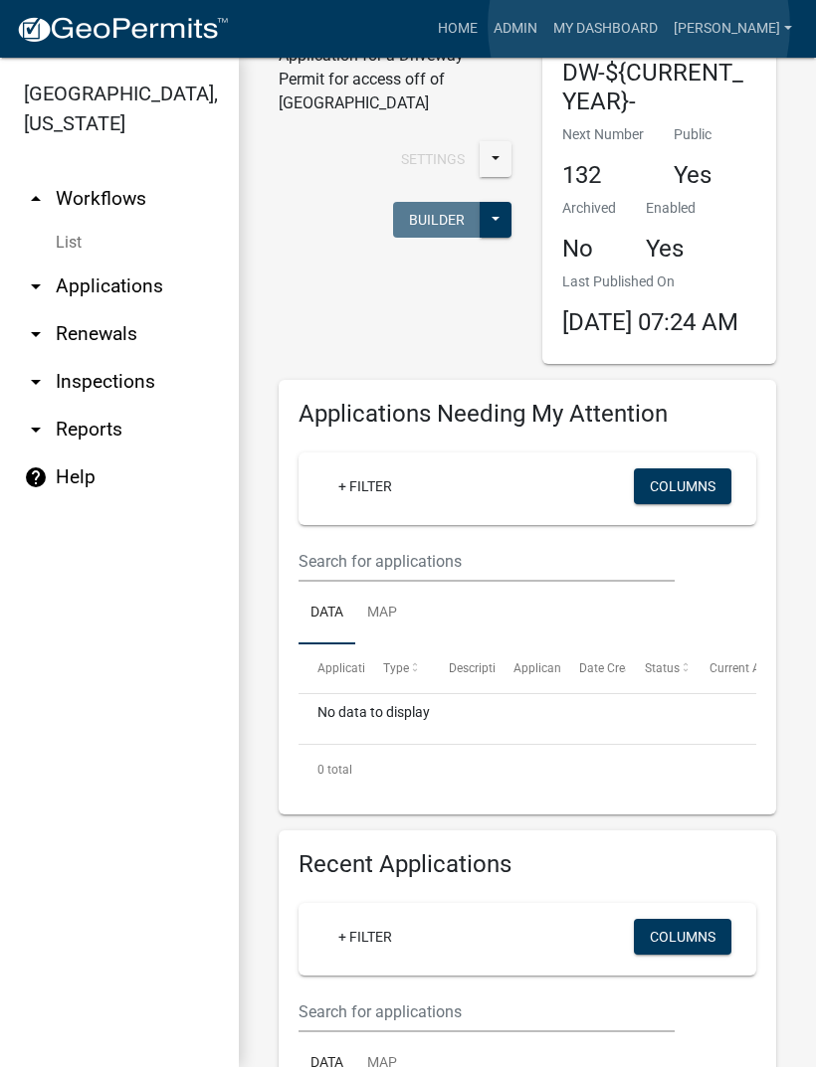
scroll to position [93, 0]
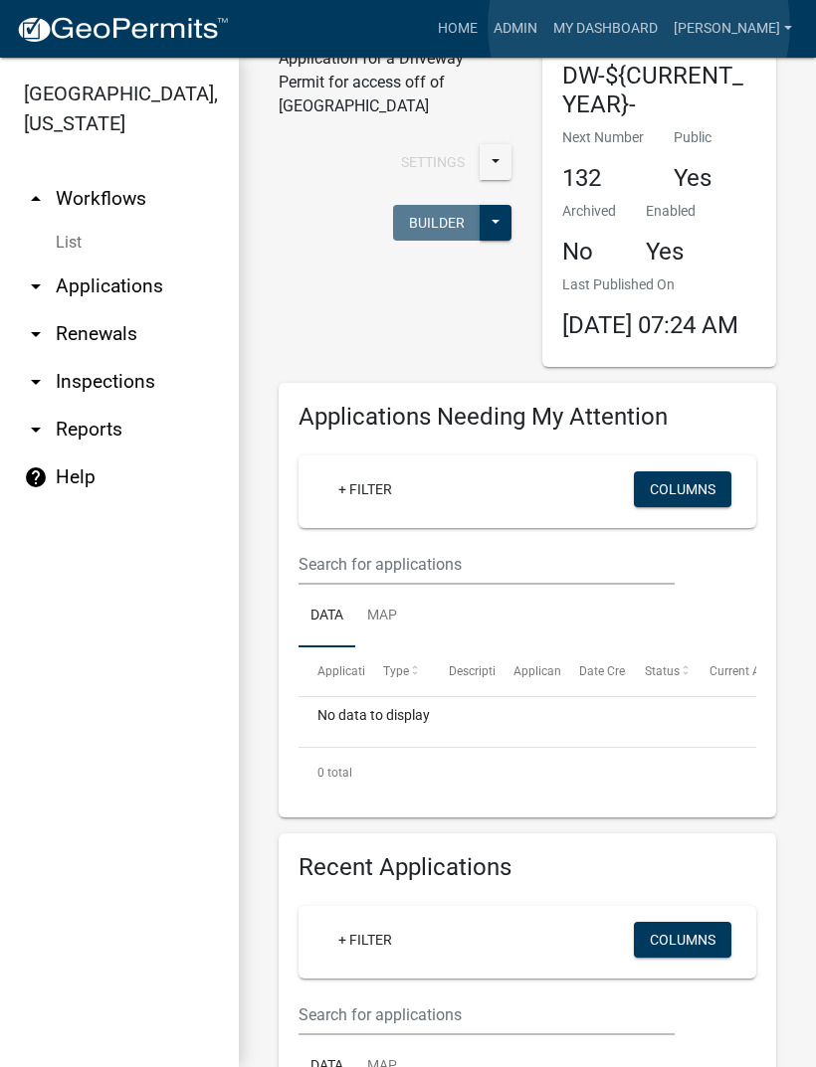
click at [639, 27] on link "My Dashboard" at bounding box center [605, 29] width 120 height 38
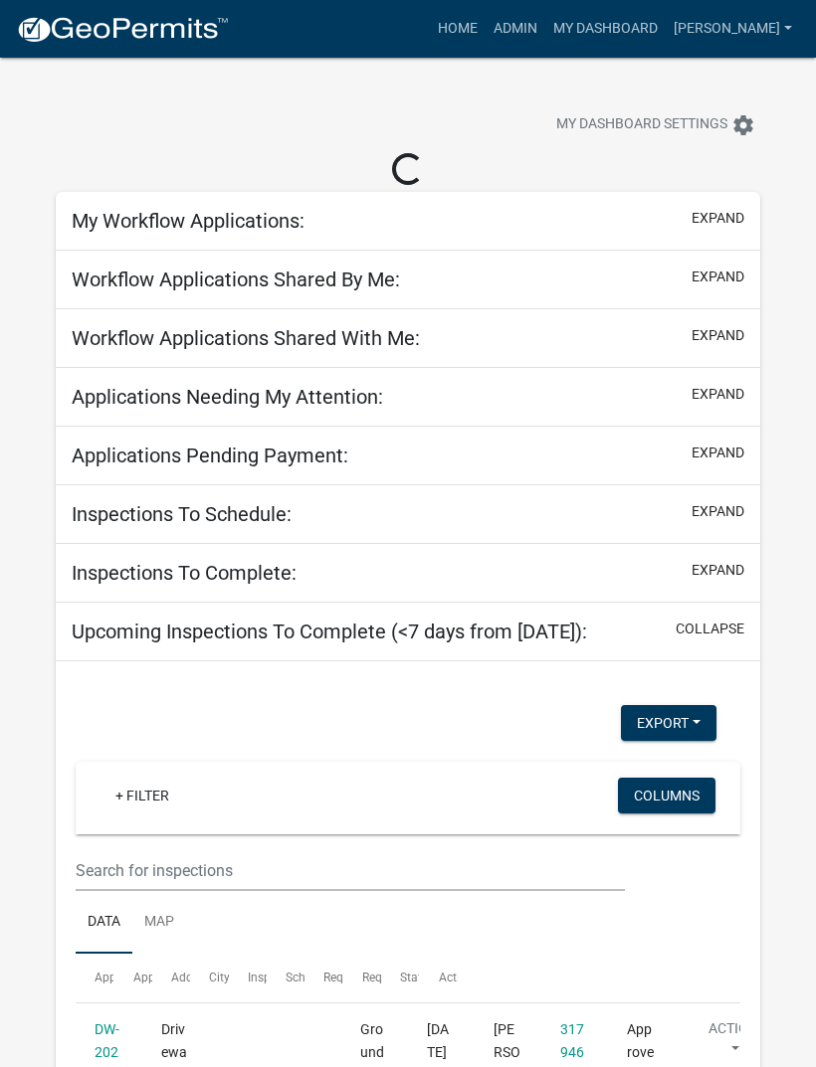
select select "3: 100"
